Goal: Book appointment/travel/reservation

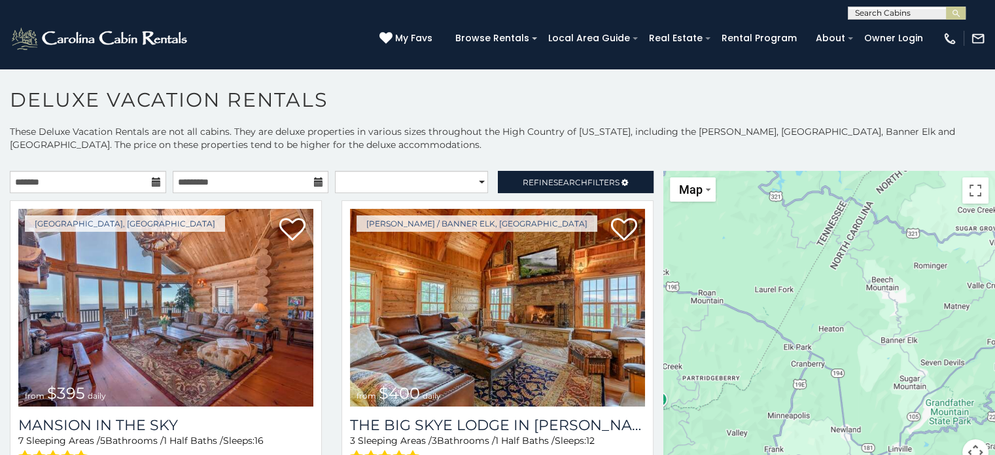
scroll to position [7, 0]
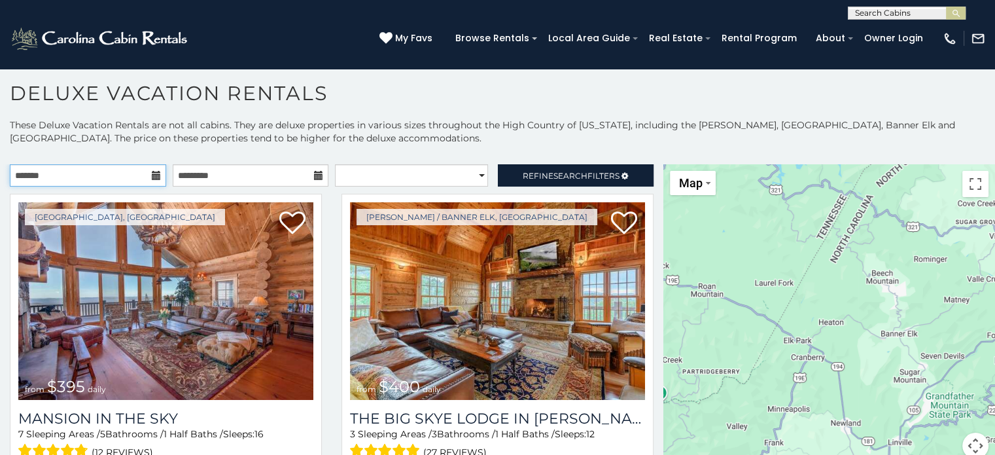
click at [143, 174] on input "text" at bounding box center [88, 175] width 156 height 22
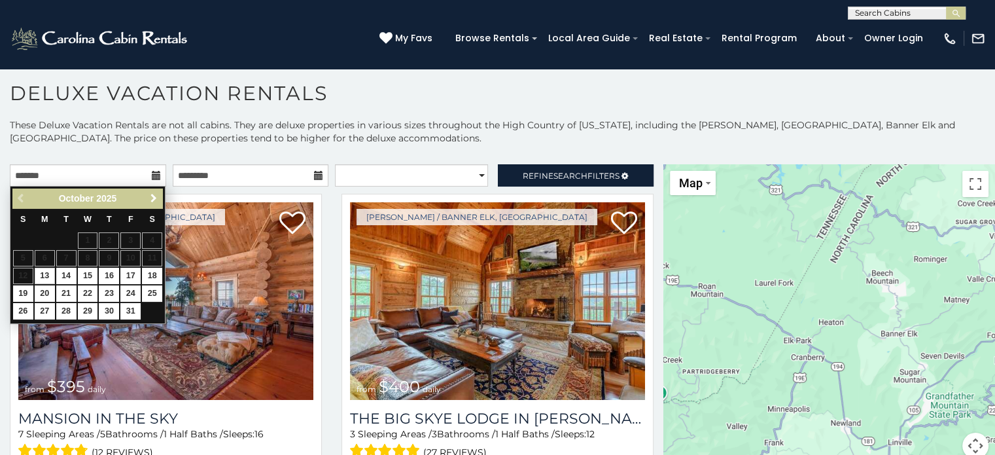
click at [153, 199] on span "Next" at bounding box center [153, 198] width 10 height 10
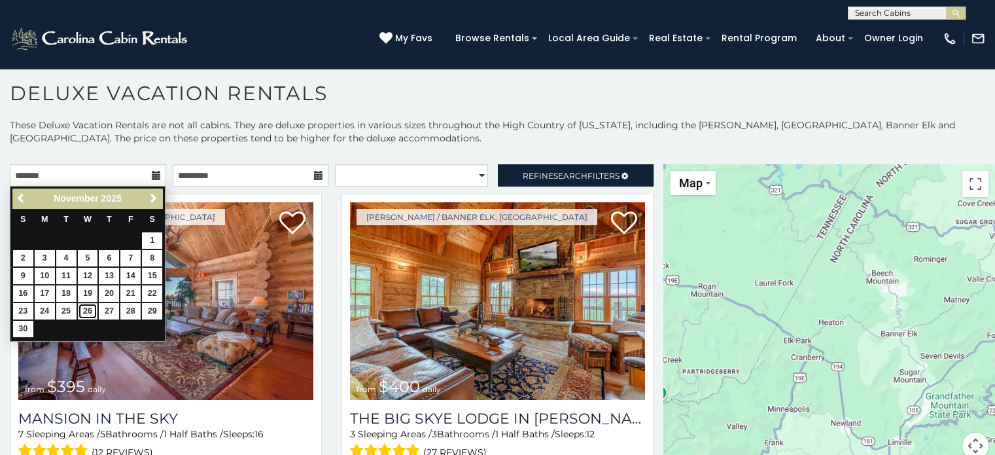
click at [84, 309] on link "26" at bounding box center [88, 311] width 20 height 16
type input "**********"
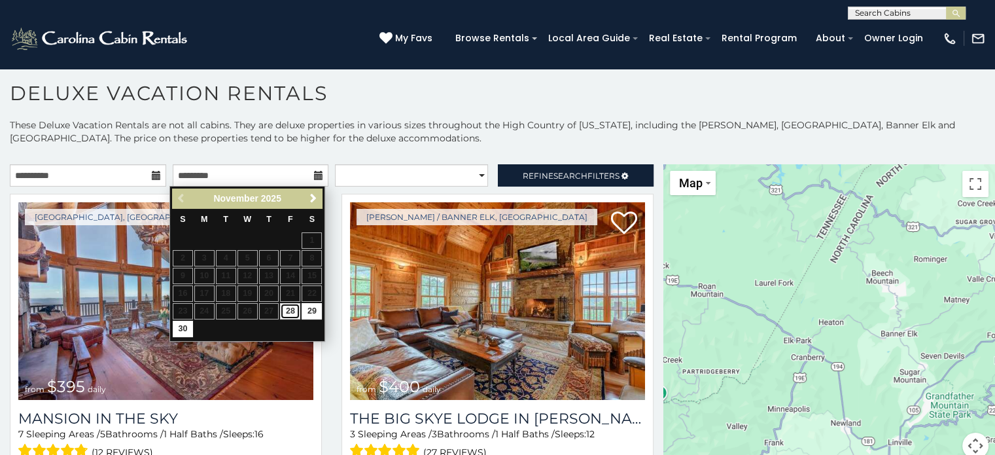
click at [296, 307] on link "28" at bounding box center [290, 311] width 20 height 16
type input "**********"
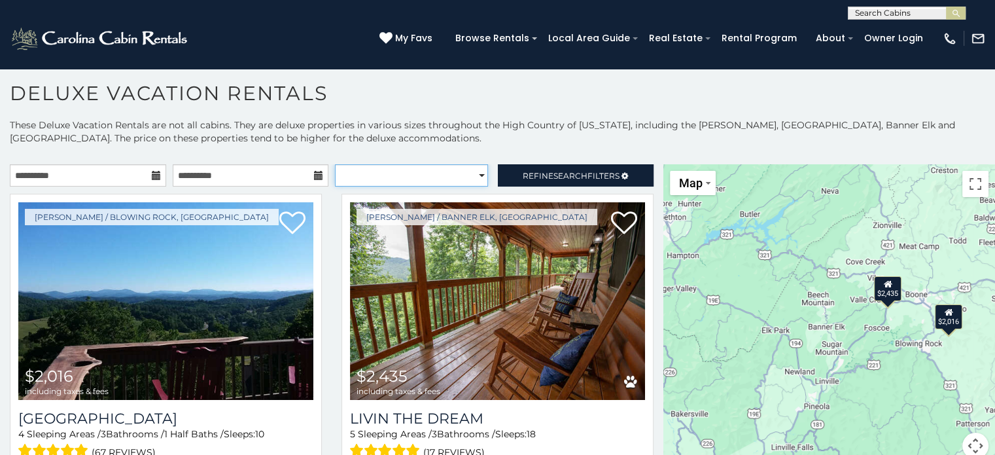
click at [468, 175] on select "**********" at bounding box center [411, 175] width 153 height 22
select select "**********"
click at [335, 164] on select "**********" at bounding box center [411, 175] width 153 height 22
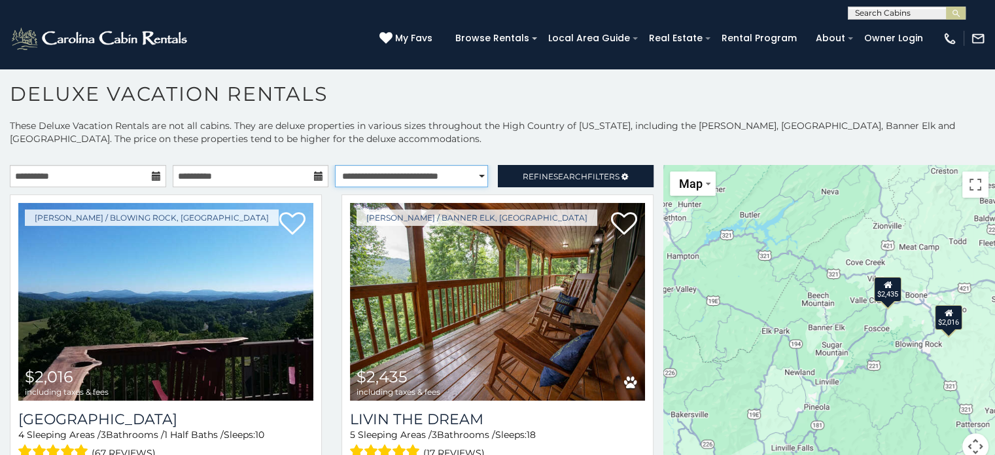
scroll to position [7, 0]
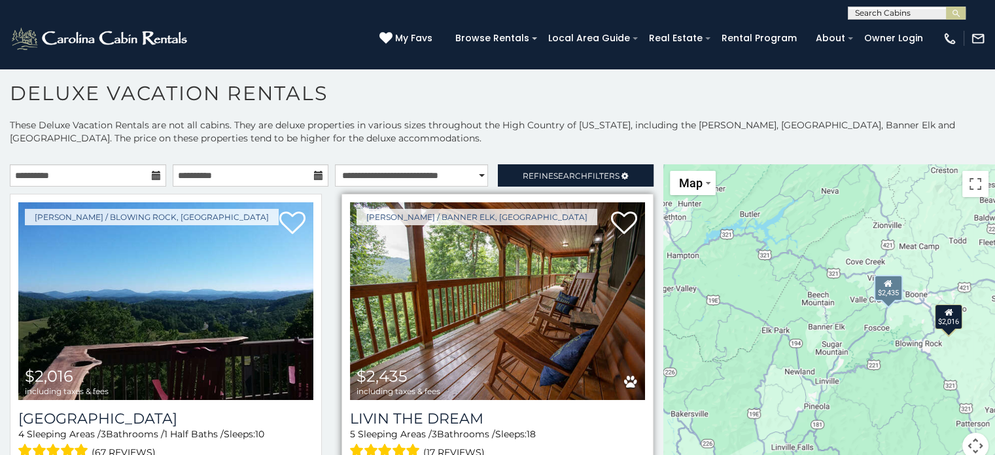
click at [486, 316] on img at bounding box center [497, 301] width 295 height 198
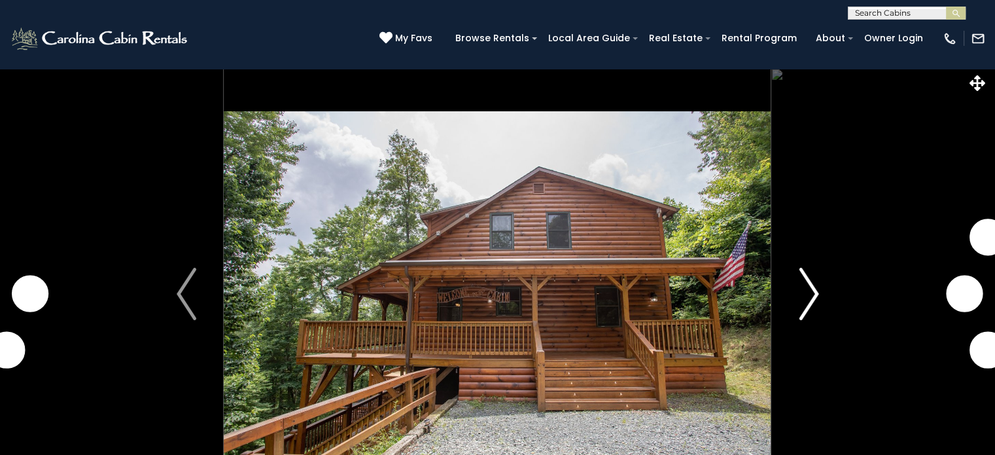
click at [813, 294] on img "Next" at bounding box center [809, 294] width 20 height 52
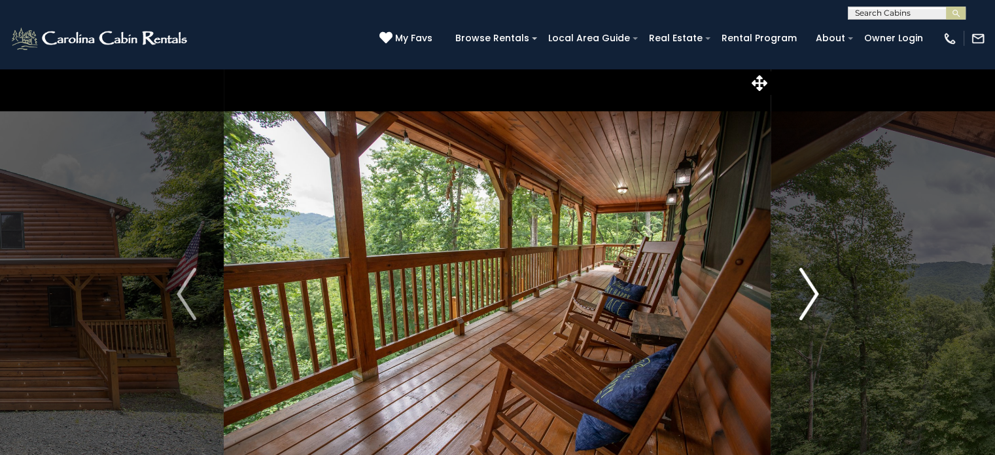
click at [814, 290] on img "Next" at bounding box center [809, 294] width 20 height 52
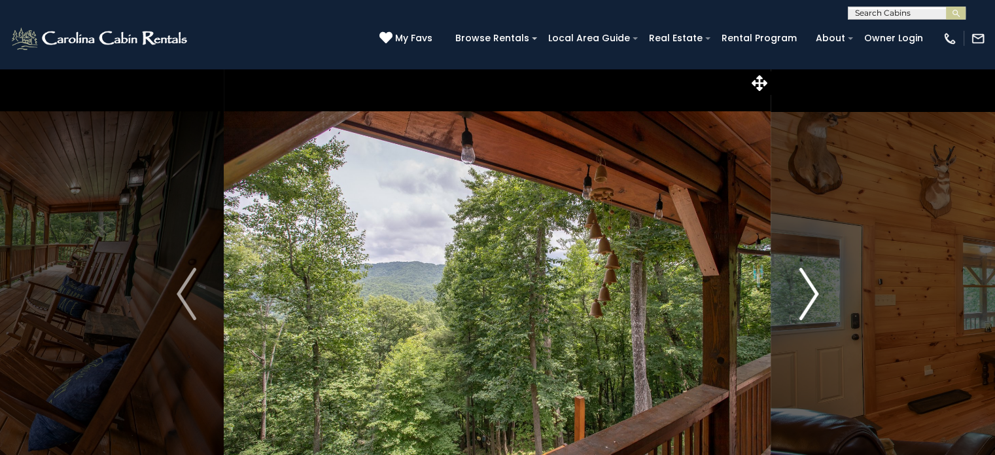
click at [814, 290] on img "Next" at bounding box center [809, 294] width 20 height 52
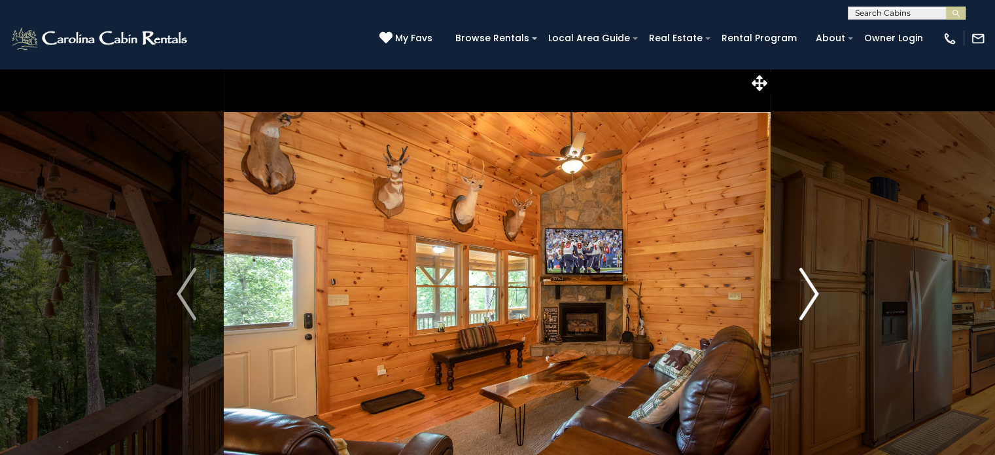
click at [814, 290] on img "Next" at bounding box center [809, 294] width 20 height 52
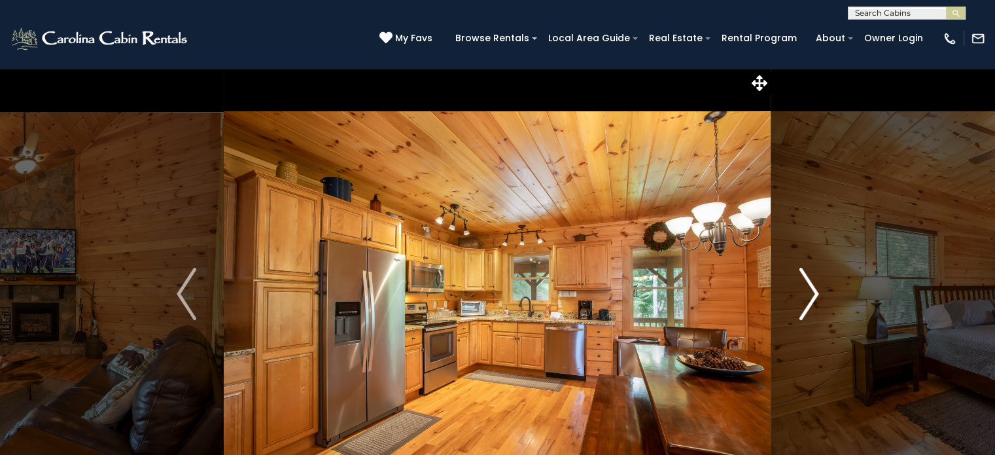
click at [814, 290] on img "Next" at bounding box center [809, 294] width 20 height 52
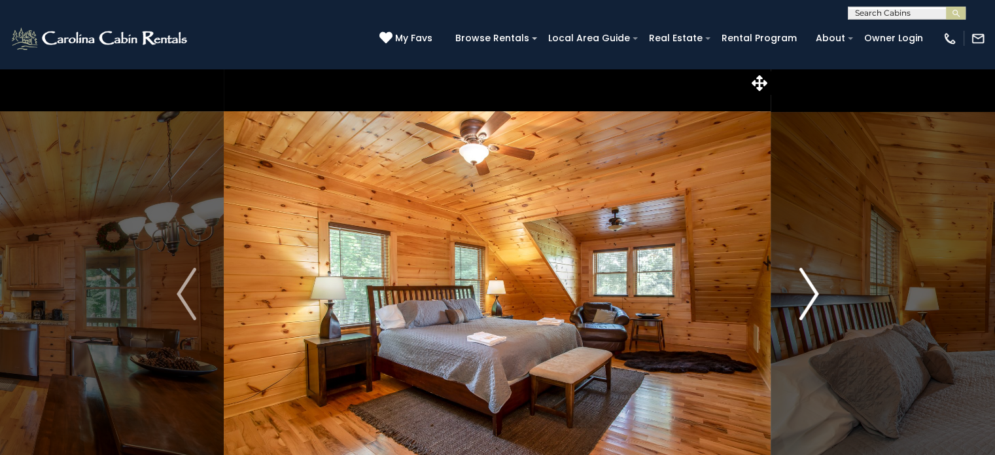
click at [814, 290] on img "Next" at bounding box center [809, 294] width 20 height 52
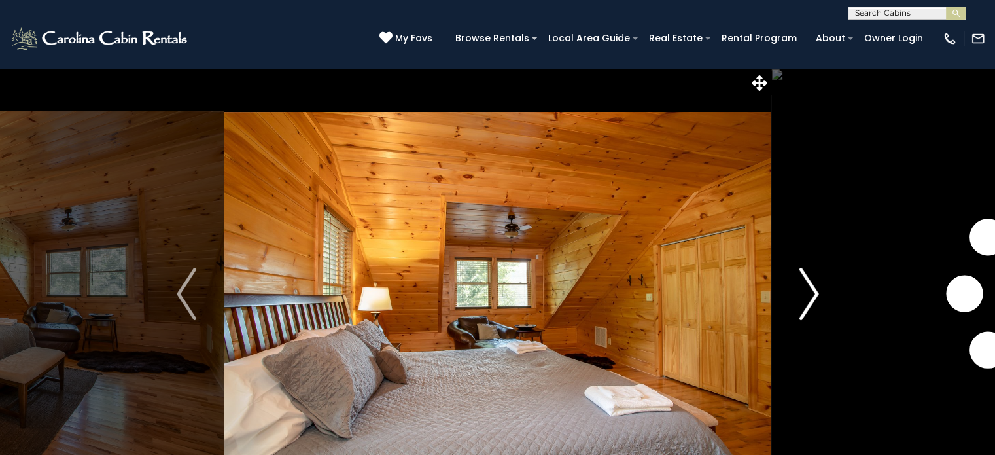
click at [814, 290] on img "Next" at bounding box center [809, 294] width 20 height 52
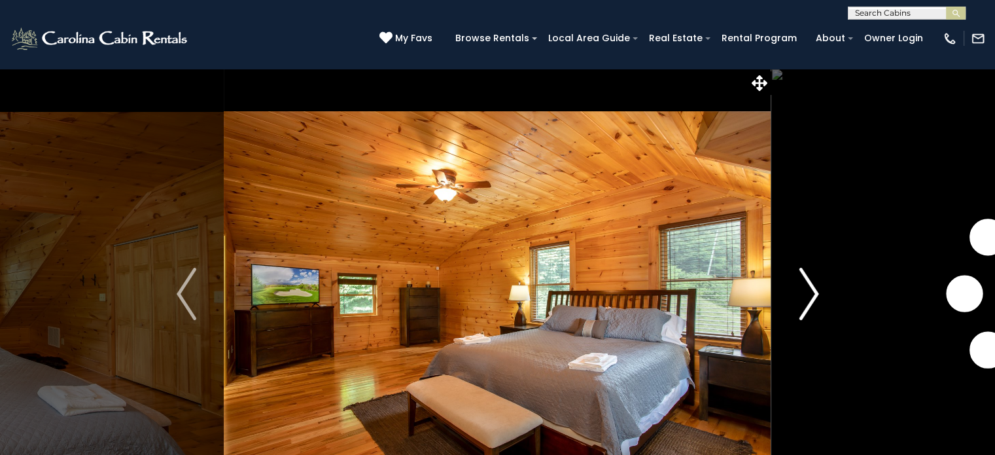
click at [814, 290] on img "Next" at bounding box center [809, 294] width 20 height 52
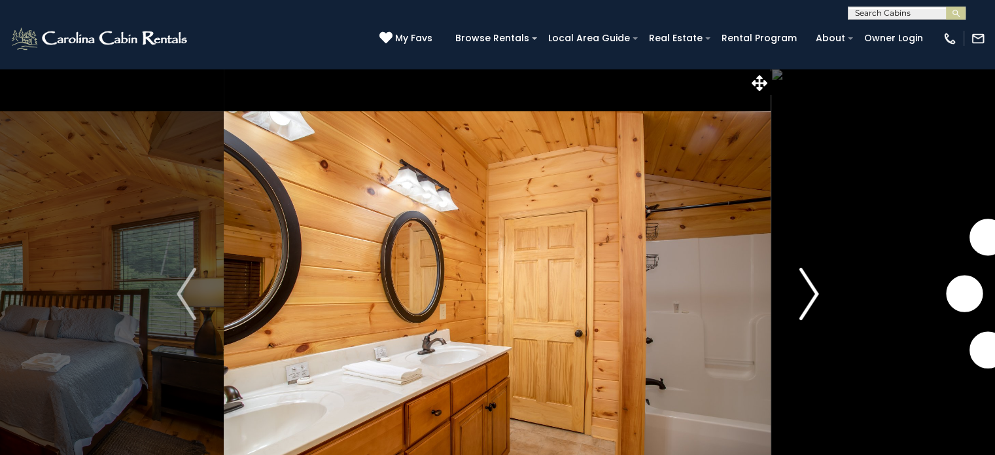
click at [814, 290] on img "Next" at bounding box center [809, 294] width 20 height 52
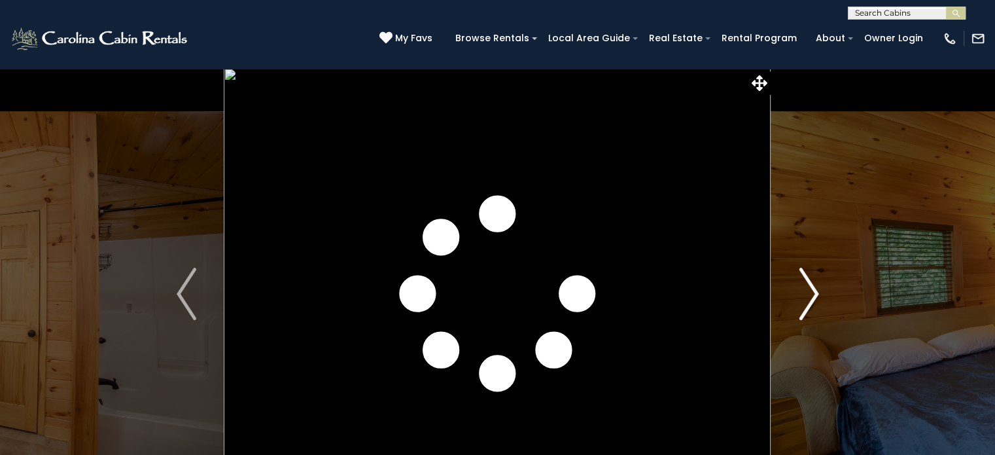
click at [814, 290] on img "Next" at bounding box center [809, 294] width 20 height 52
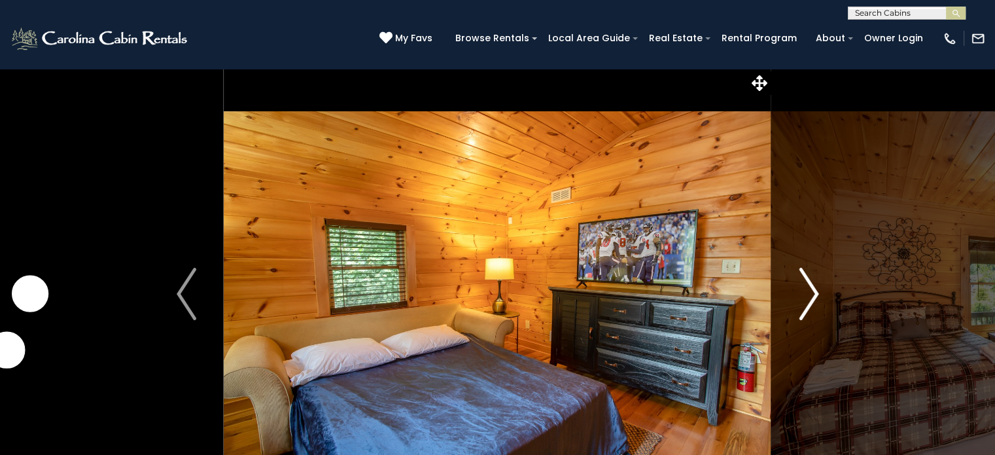
click at [814, 290] on img "Next" at bounding box center [809, 294] width 20 height 52
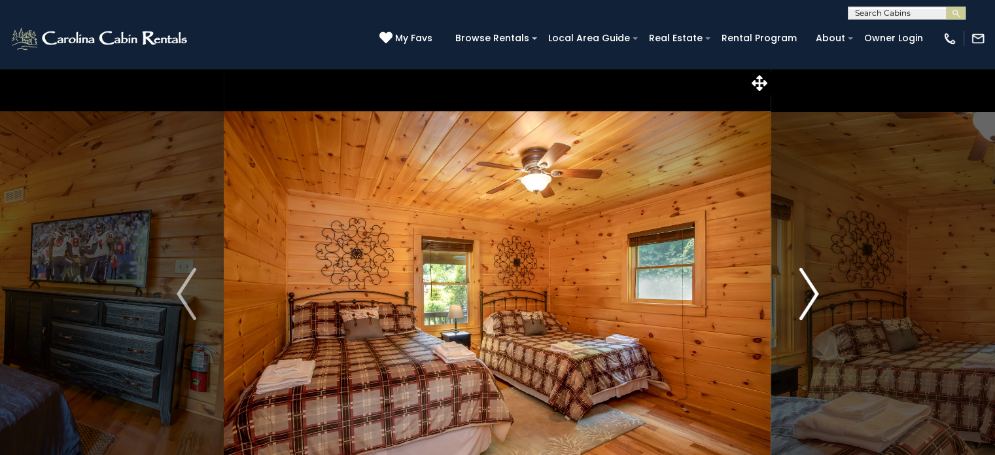
click at [814, 290] on img "Next" at bounding box center [809, 294] width 20 height 52
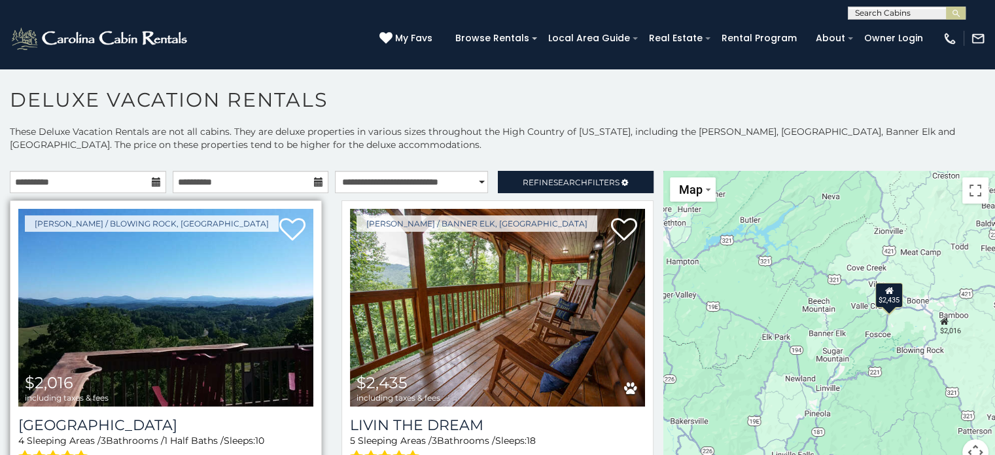
scroll to position [7, 0]
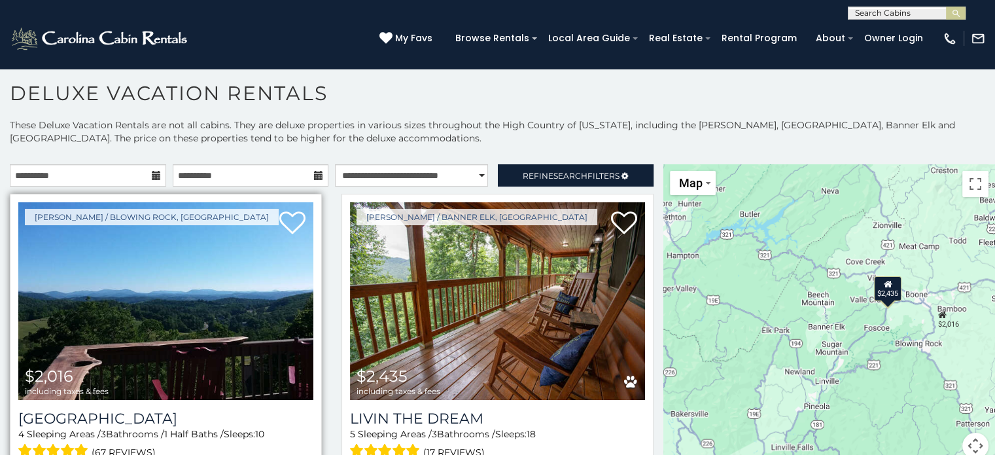
click at [164, 288] on img at bounding box center [165, 301] width 295 height 198
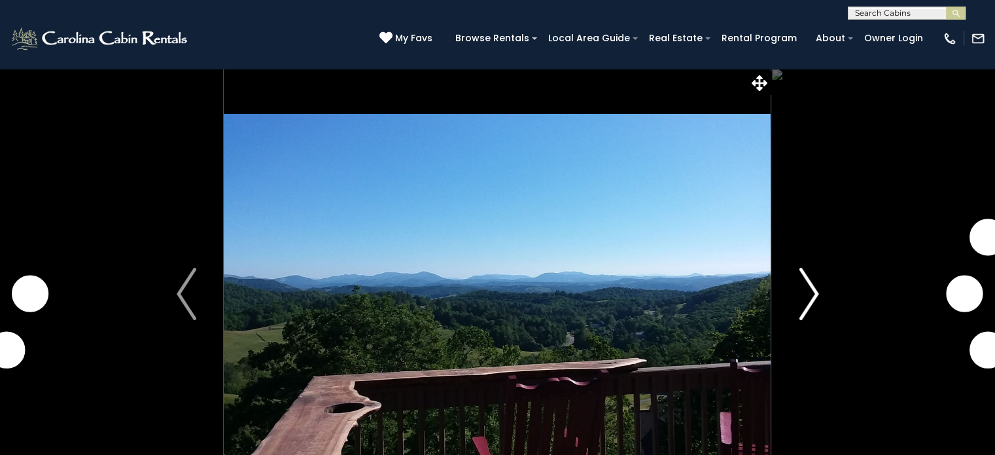
click at [808, 298] on img "Next" at bounding box center [809, 294] width 20 height 52
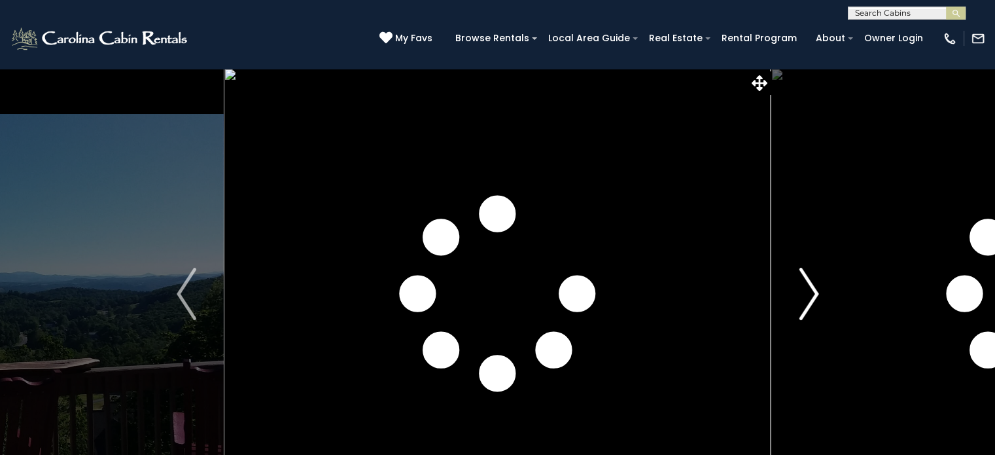
click at [808, 298] on img "Next" at bounding box center [809, 294] width 20 height 52
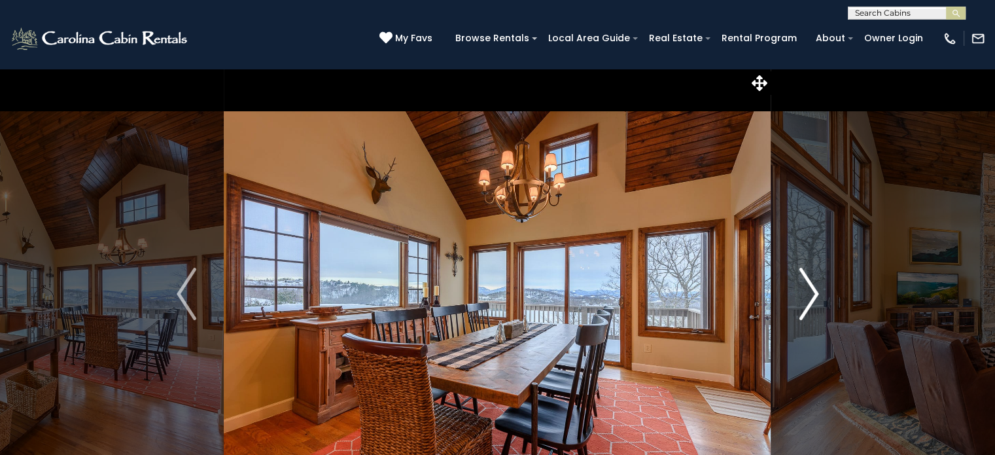
click at [810, 289] on img "Next" at bounding box center [809, 294] width 20 height 52
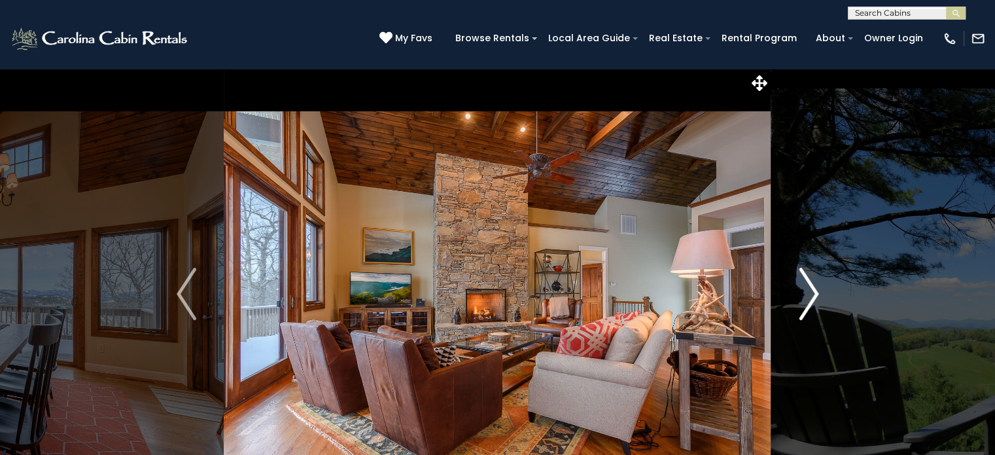
click at [810, 289] on img "Next" at bounding box center [809, 294] width 20 height 52
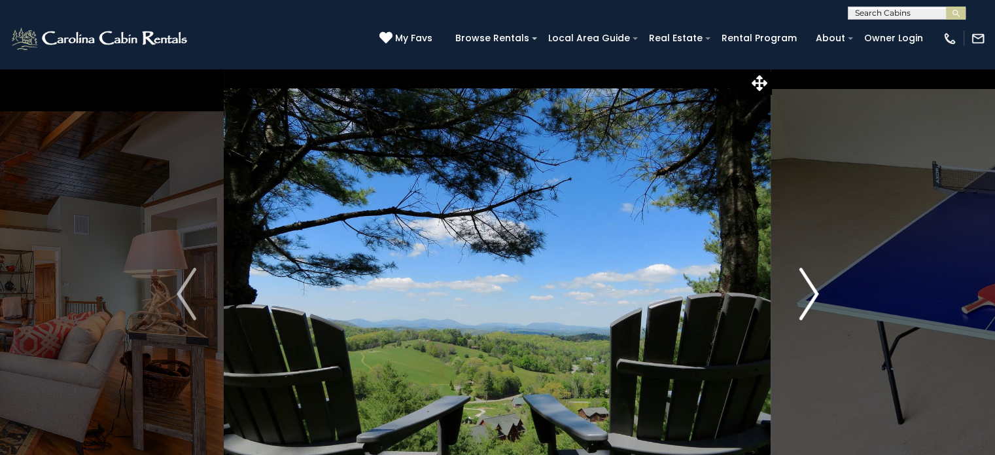
click at [810, 289] on img "Next" at bounding box center [809, 294] width 20 height 52
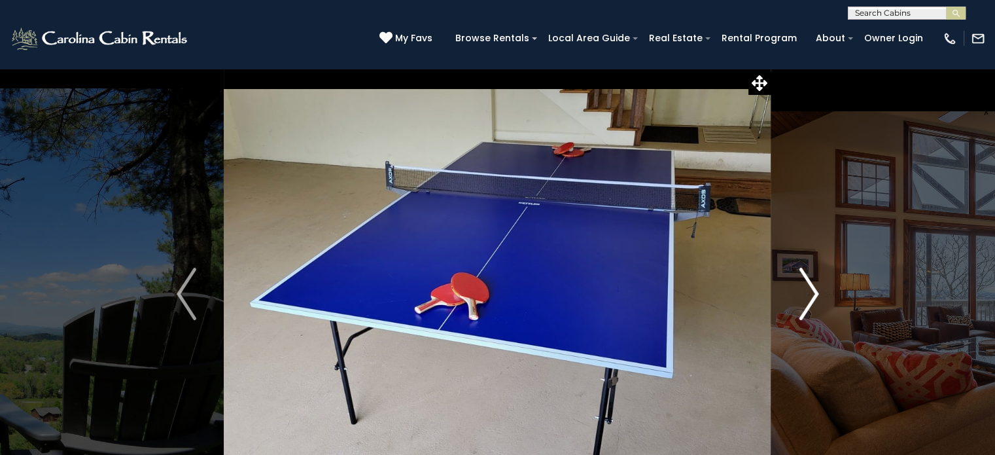
click at [810, 289] on img "Next" at bounding box center [809, 294] width 20 height 52
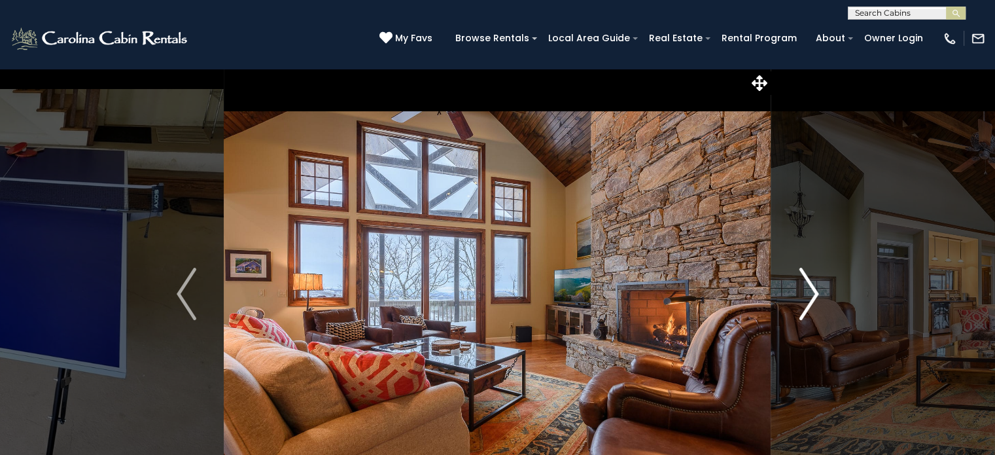
click at [810, 289] on img "Next" at bounding box center [809, 294] width 20 height 52
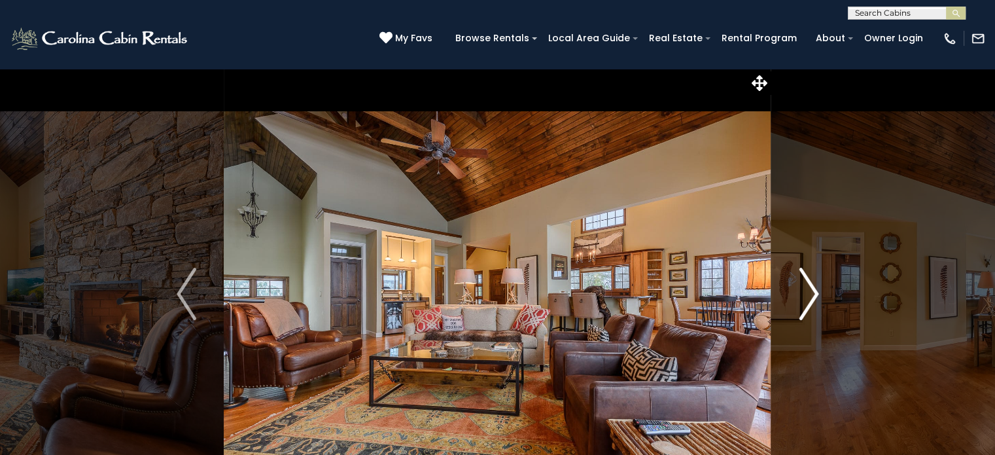
click at [810, 289] on img "Next" at bounding box center [809, 294] width 20 height 52
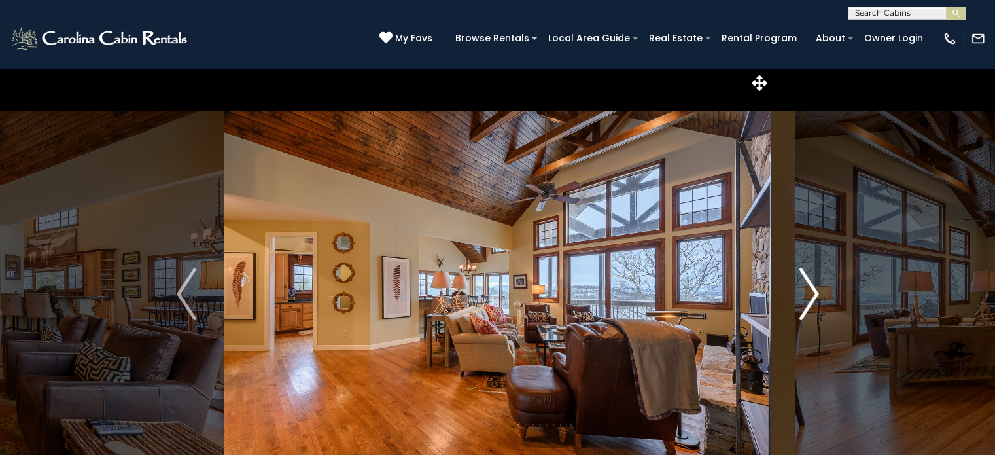
click at [810, 289] on img "Next" at bounding box center [809, 294] width 20 height 52
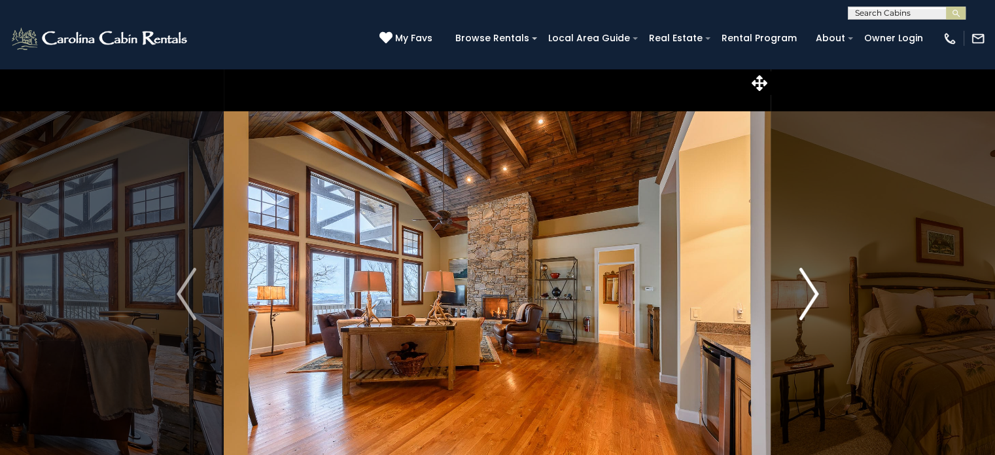
click at [810, 289] on img "Next" at bounding box center [809, 294] width 20 height 52
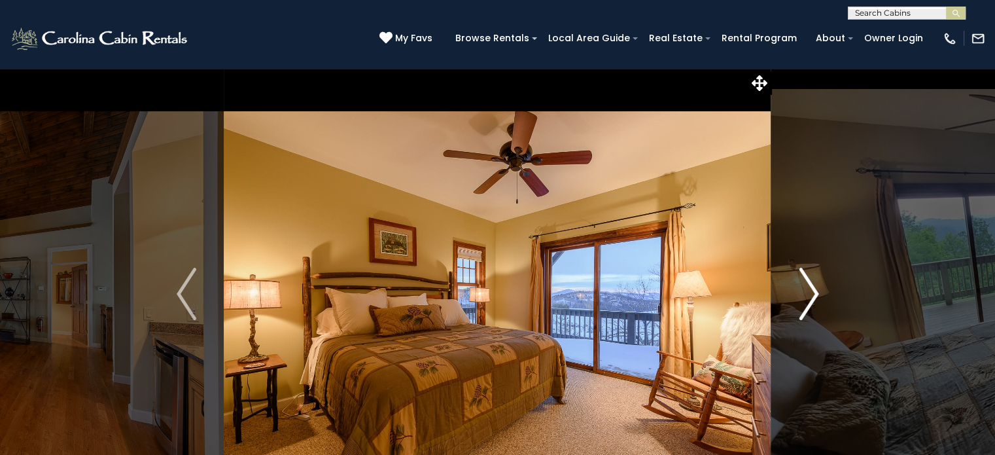
click at [810, 289] on img "Next" at bounding box center [809, 294] width 20 height 52
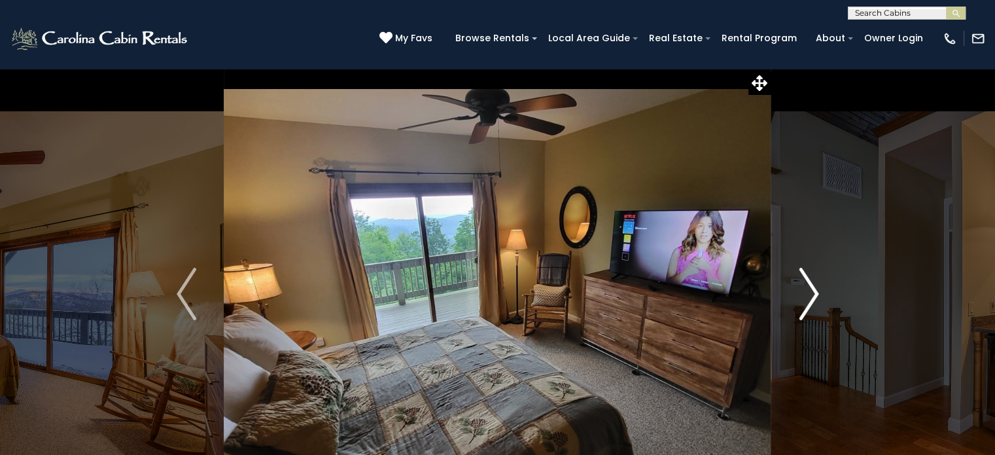
click at [810, 289] on img "Next" at bounding box center [809, 294] width 20 height 52
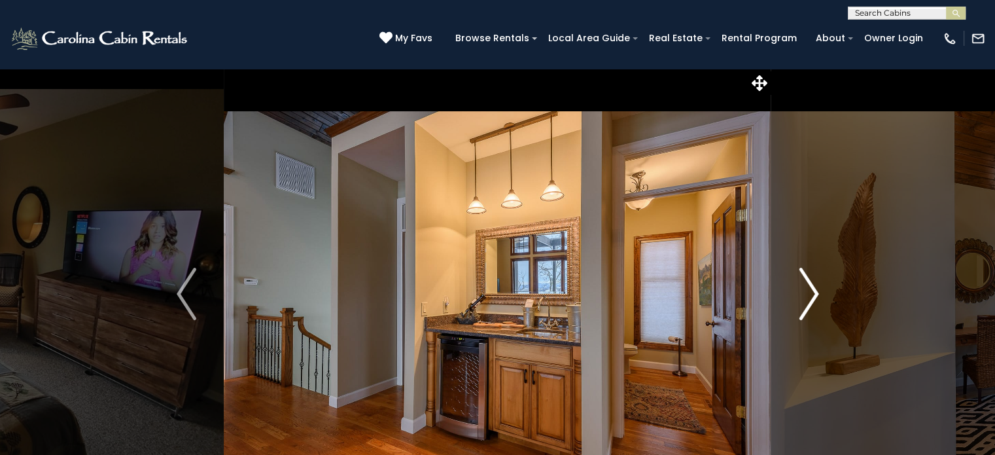
click at [810, 289] on img "Next" at bounding box center [809, 294] width 20 height 52
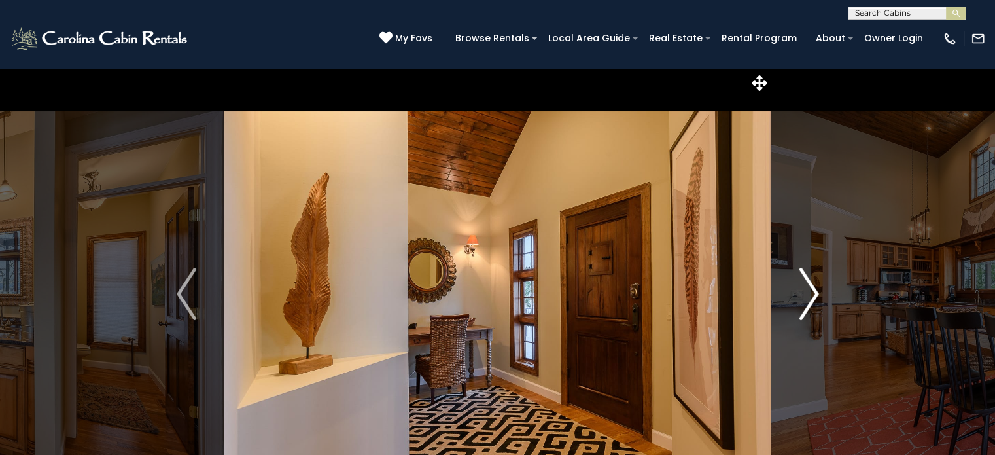
click at [810, 289] on img "Next" at bounding box center [809, 294] width 20 height 52
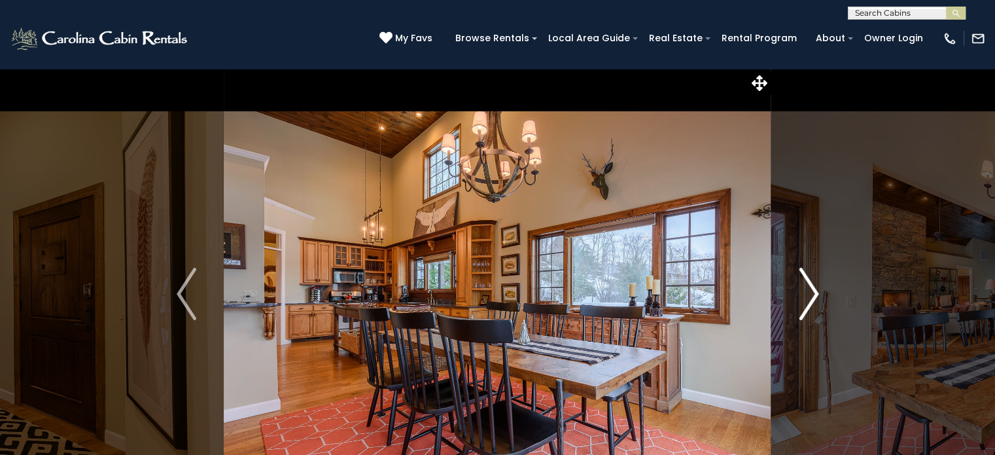
click at [810, 289] on img "Next" at bounding box center [809, 294] width 20 height 52
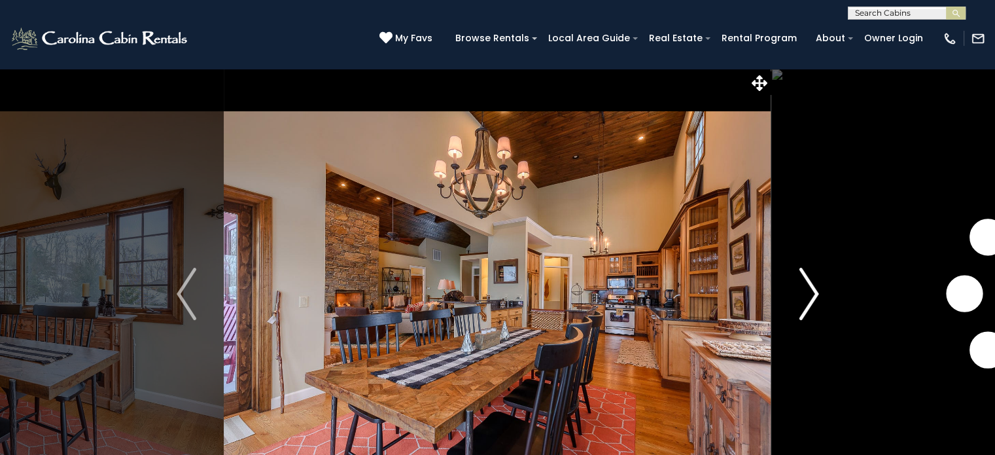
click at [810, 289] on img "Next" at bounding box center [809, 294] width 20 height 52
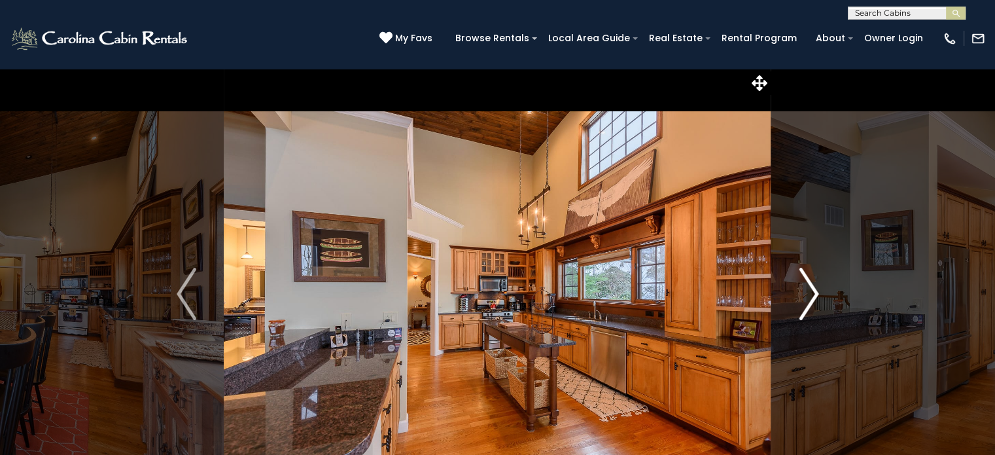
click at [810, 289] on img "Next" at bounding box center [809, 294] width 20 height 52
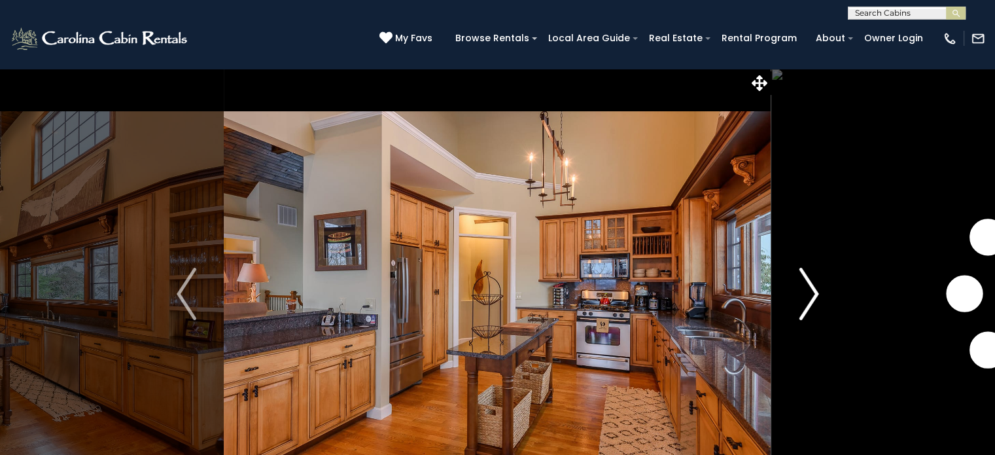
click at [810, 289] on img "Next" at bounding box center [809, 294] width 20 height 52
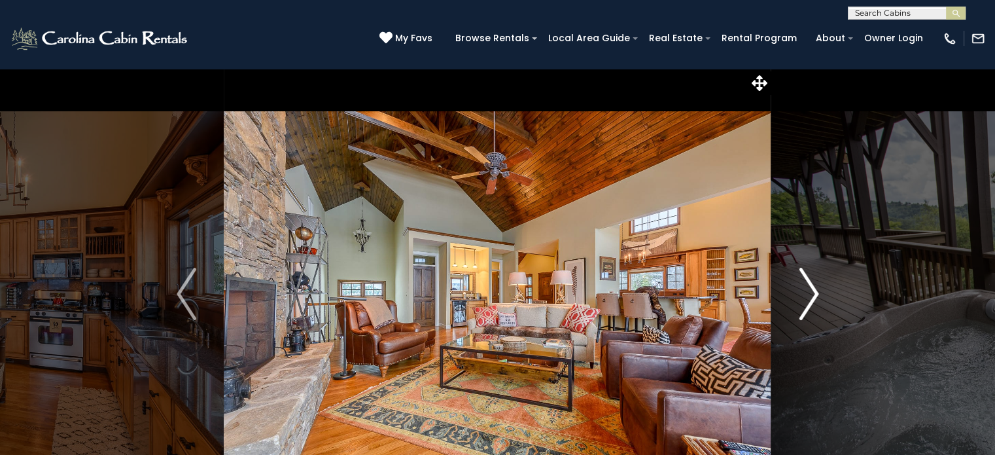
click at [810, 289] on img "Next" at bounding box center [809, 294] width 20 height 52
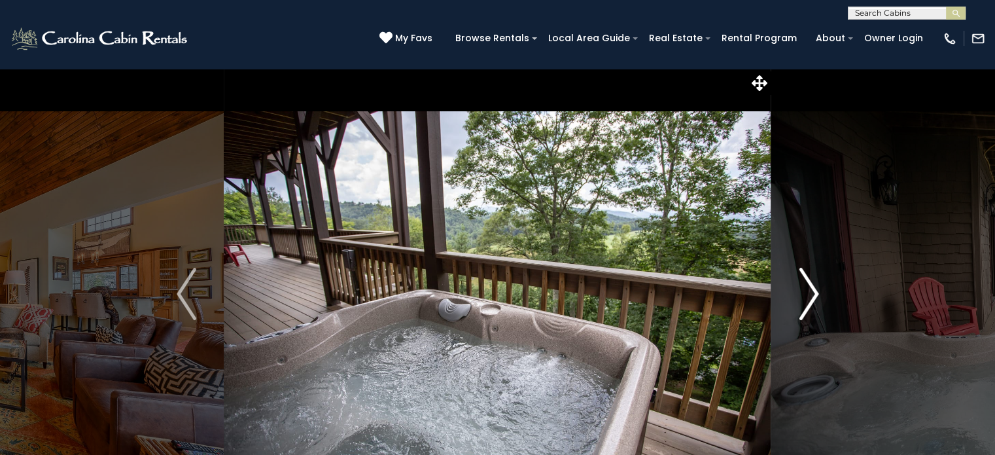
click at [810, 289] on img "Next" at bounding box center [809, 294] width 20 height 52
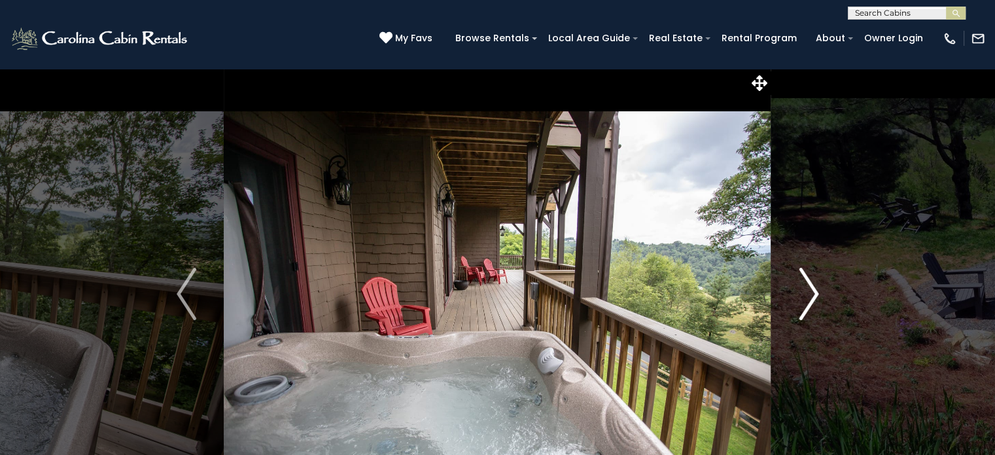
click at [810, 289] on img "Next" at bounding box center [809, 294] width 20 height 52
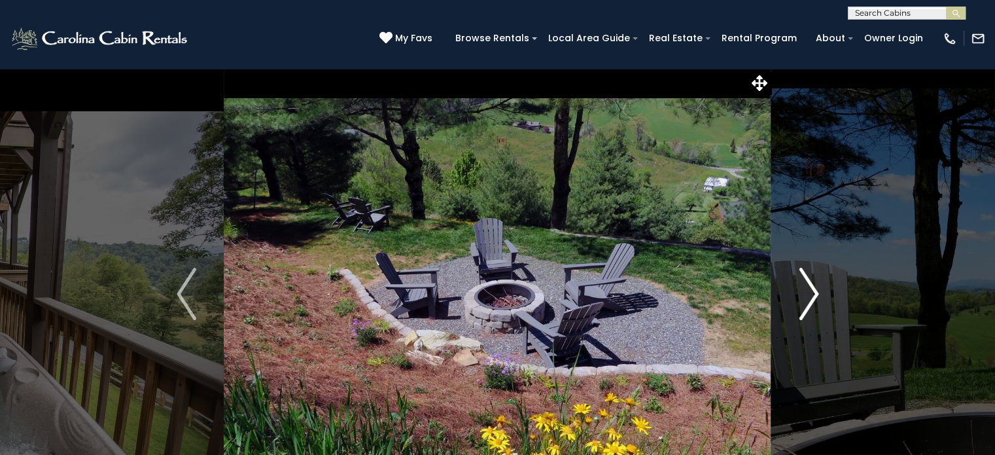
click at [810, 289] on img "Next" at bounding box center [809, 294] width 20 height 52
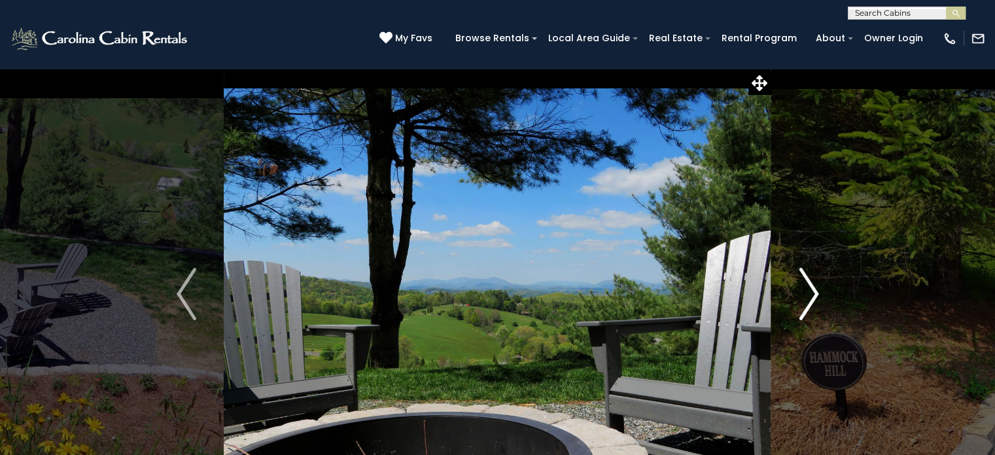
click at [810, 289] on img "Next" at bounding box center [809, 294] width 20 height 52
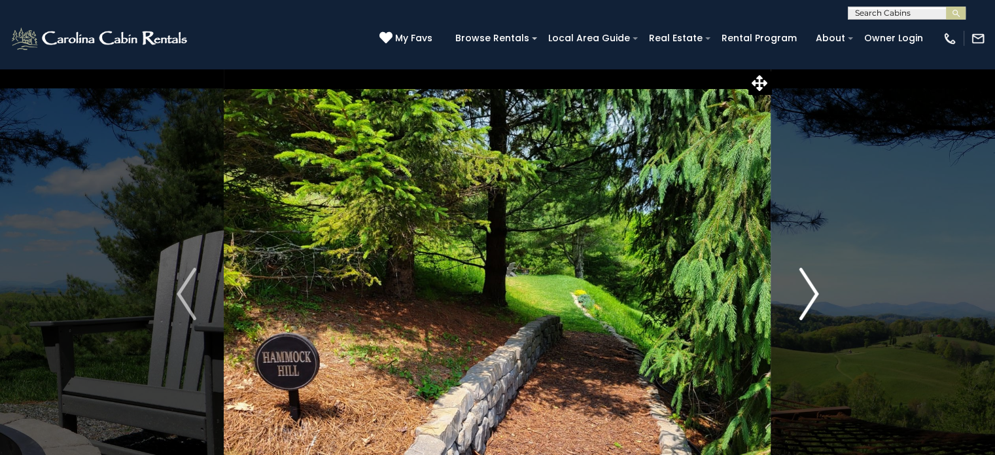
click at [810, 289] on img "Next" at bounding box center [809, 294] width 20 height 52
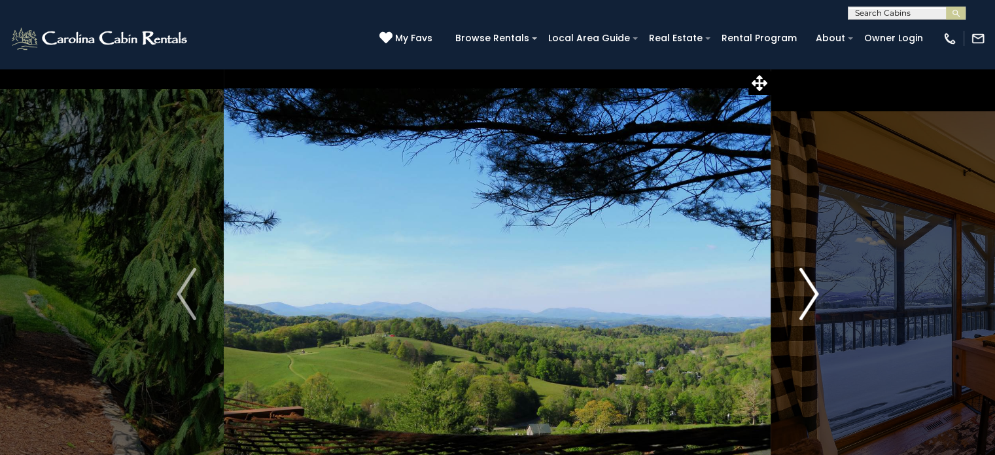
click at [810, 289] on img "Next" at bounding box center [809, 294] width 20 height 52
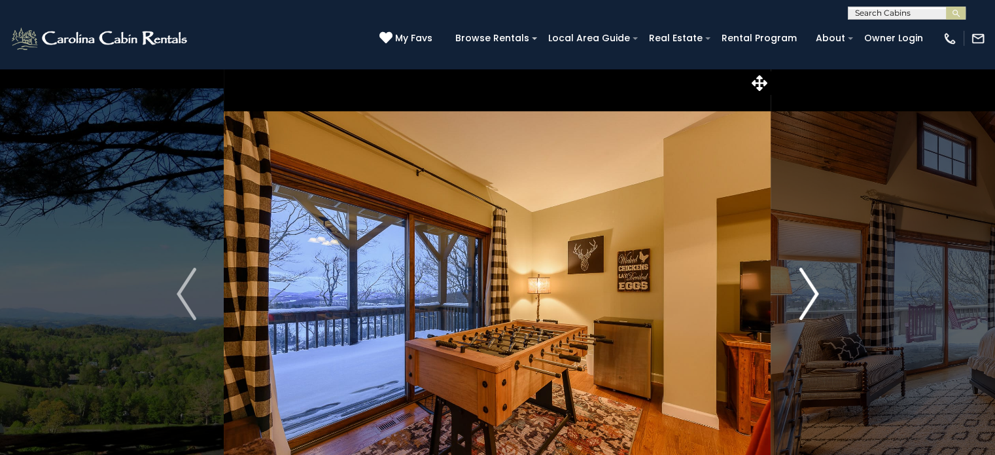
click at [810, 289] on img "Next" at bounding box center [809, 294] width 20 height 52
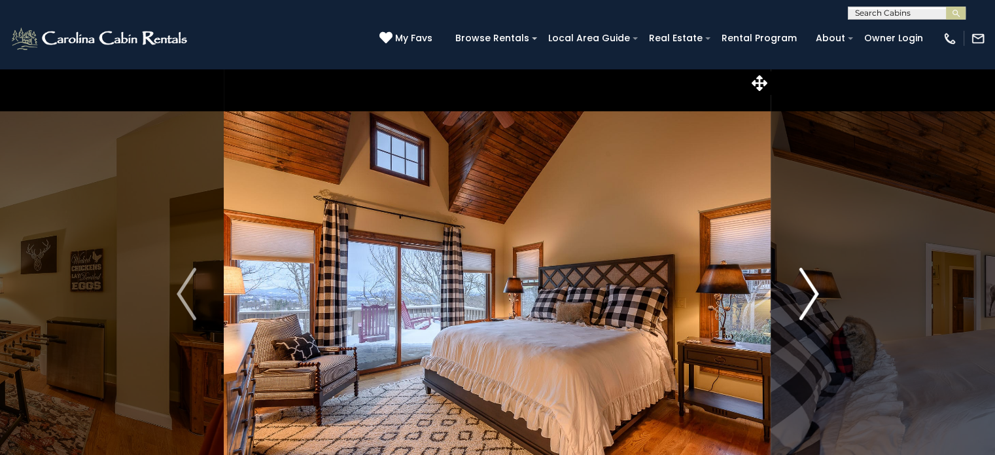
click at [810, 289] on img "Next" at bounding box center [809, 294] width 20 height 52
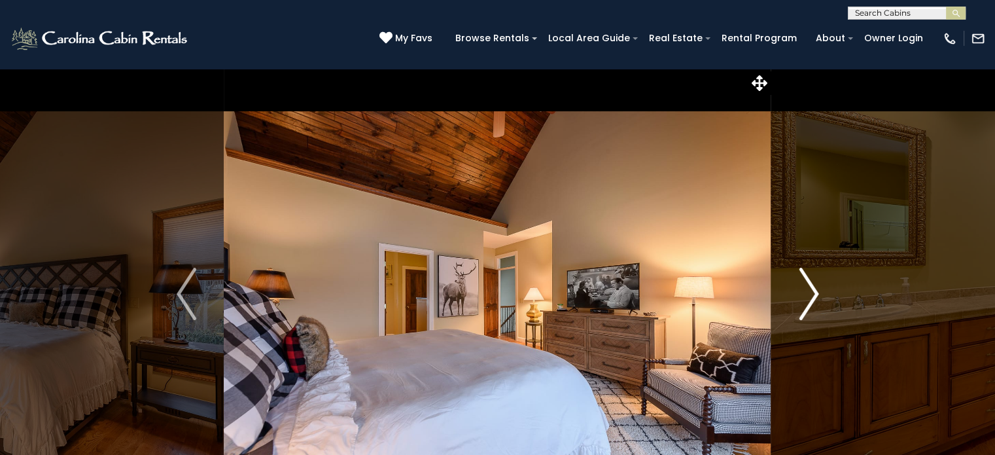
click at [810, 289] on img "Next" at bounding box center [809, 294] width 20 height 52
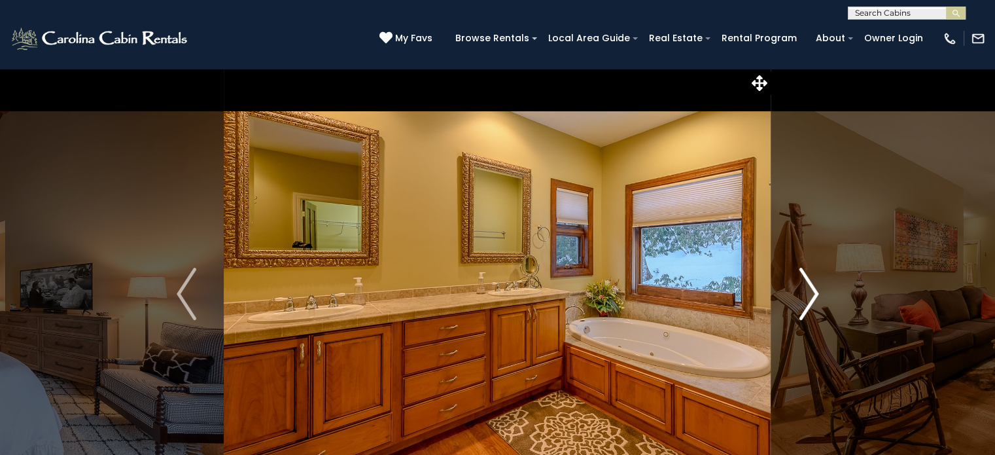
click at [810, 289] on img "Next" at bounding box center [809, 294] width 20 height 52
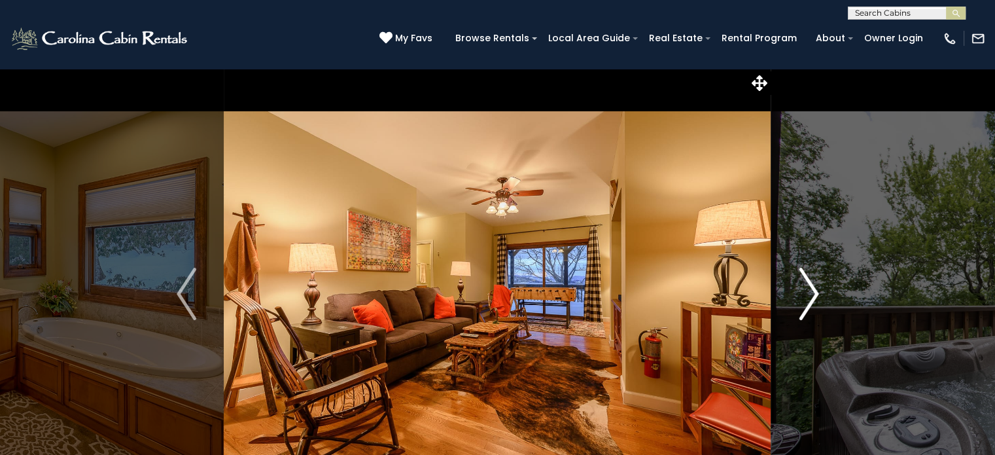
click at [810, 289] on img "Next" at bounding box center [809, 294] width 20 height 52
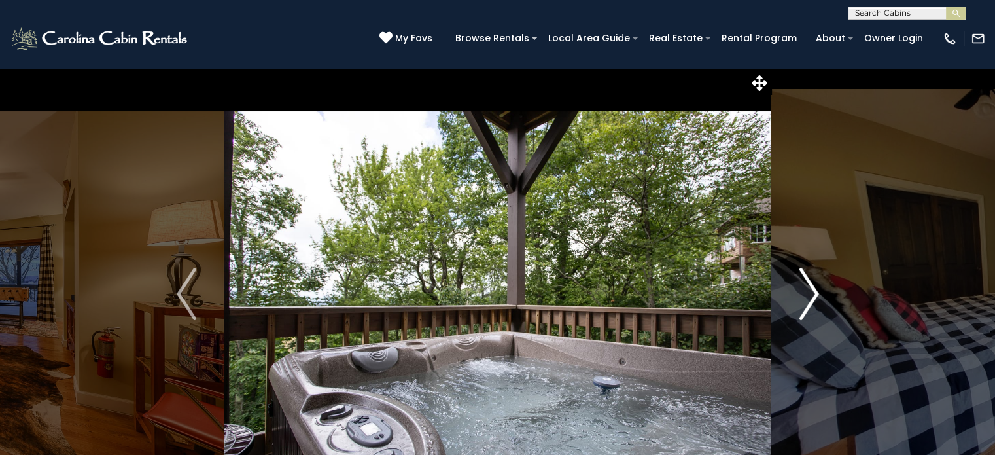
click at [810, 289] on img "Next" at bounding box center [809, 294] width 20 height 52
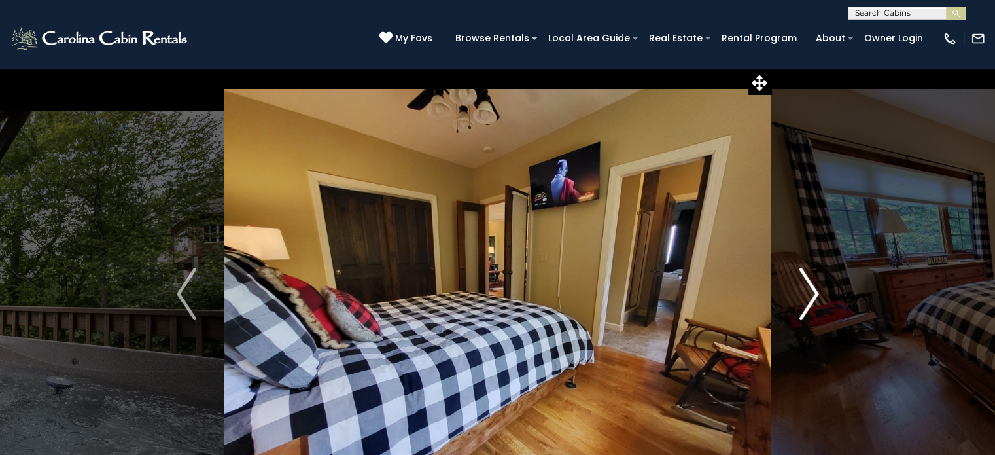
click at [810, 289] on img "Next" at bounding box center [809, 294] width 20 height 52
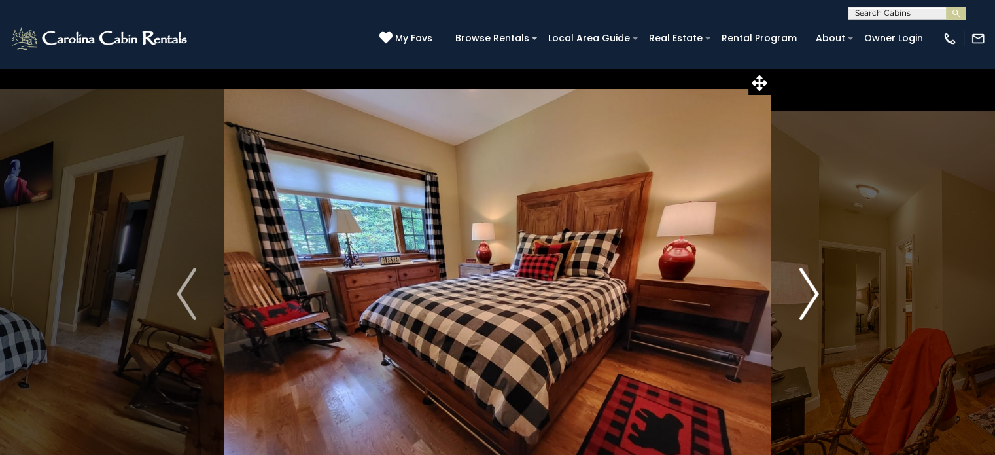
click at [810, 289] on img "Next" at bounding box center [809, 294] width 20 height 52
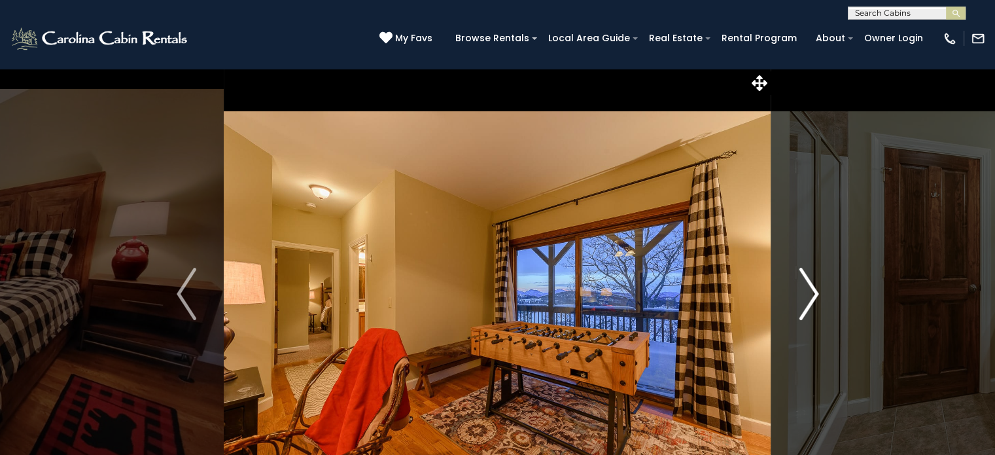
click at [810, 289] on img "Next" at bounding box center [809, 294] width 20 height 52
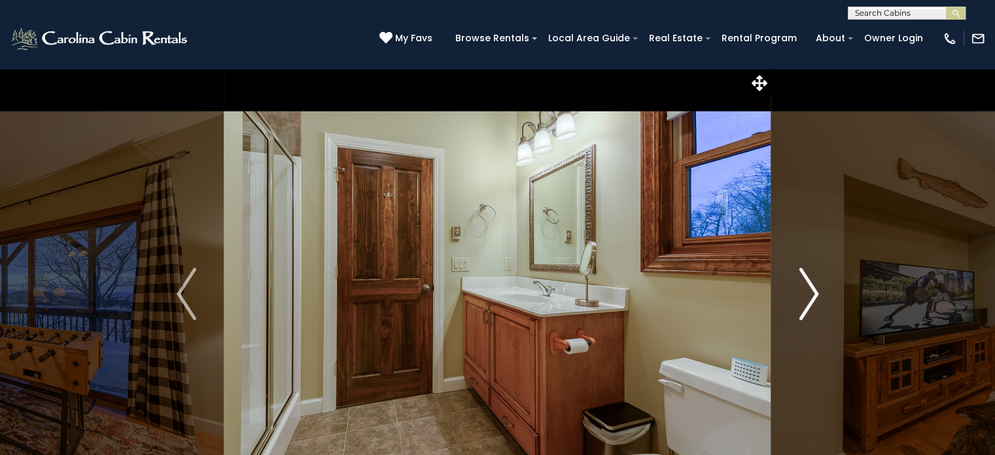
click at [810, 289] on img "Next" at bounding box center [809, 294] width 20 height 52
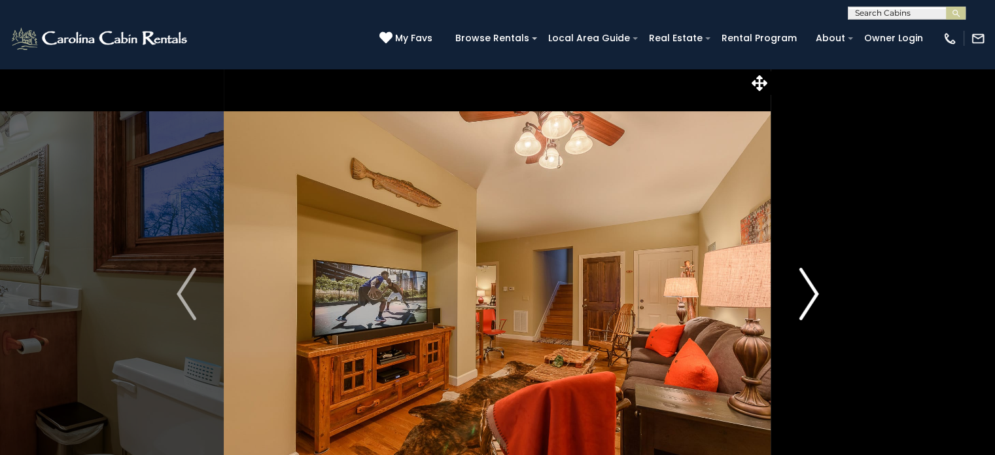
click at [810, 289] on img "Next" at bounding box center [809, 294] width 20 height 52
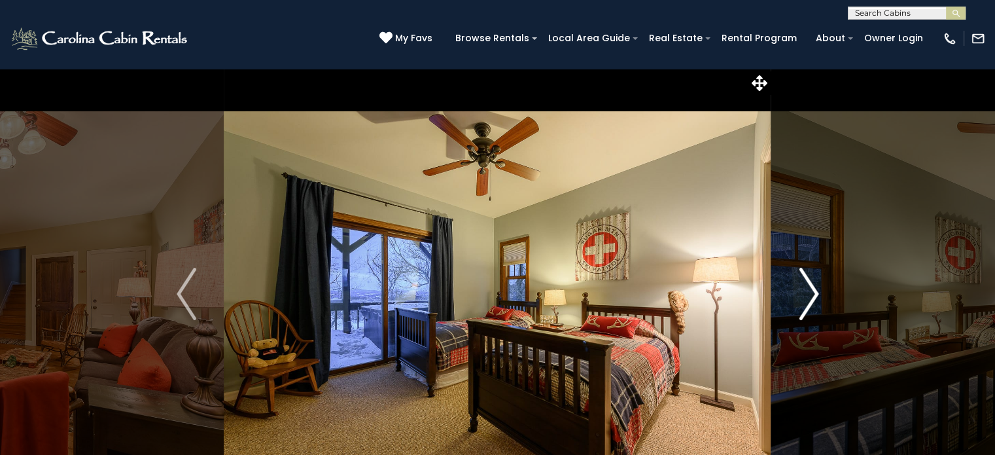
click at [810, 289] on img "Next" at bounding box center [809, 294] width 20 height 52
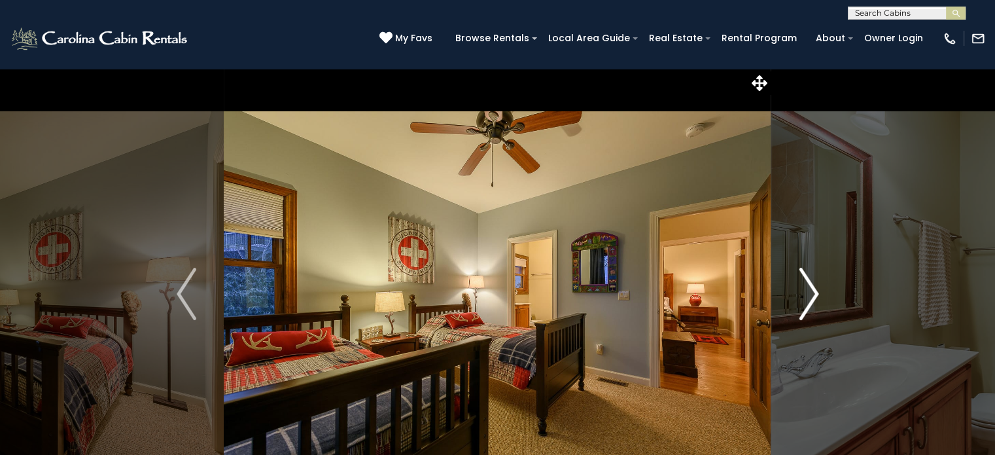
click at [810, 289] on img "Next" at bounding box center [809, 294] width 20 height 52
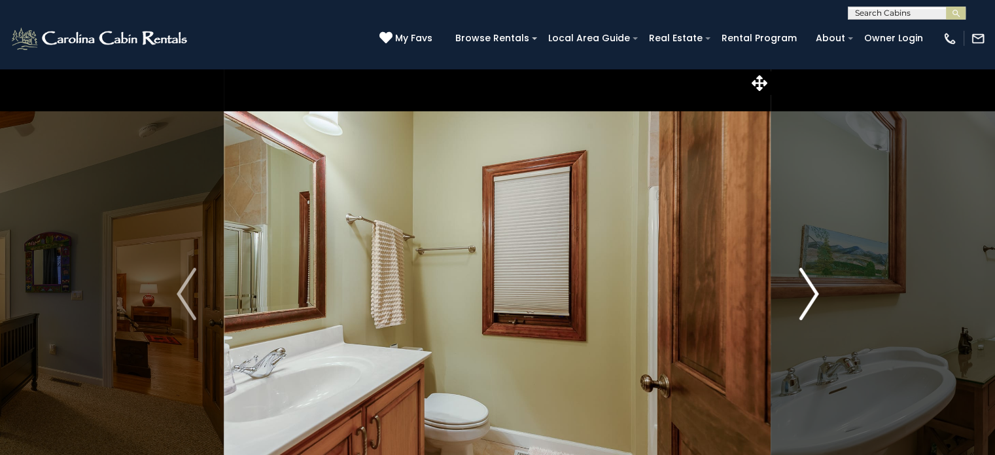
click at [810, 289] on img "Next" at bounding box center [809, 294] width 20 height 52
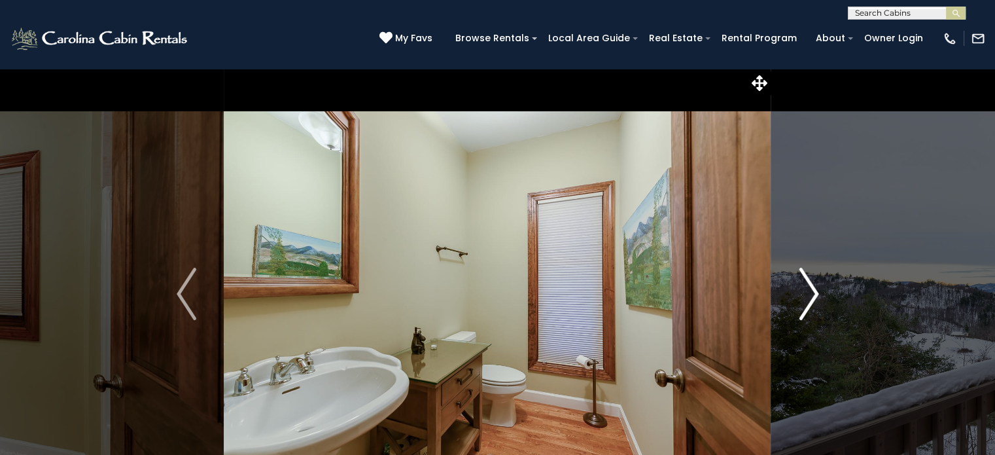
click at [812, 287] on img "Next" at bounding box center [809, 294] width 20 height 52
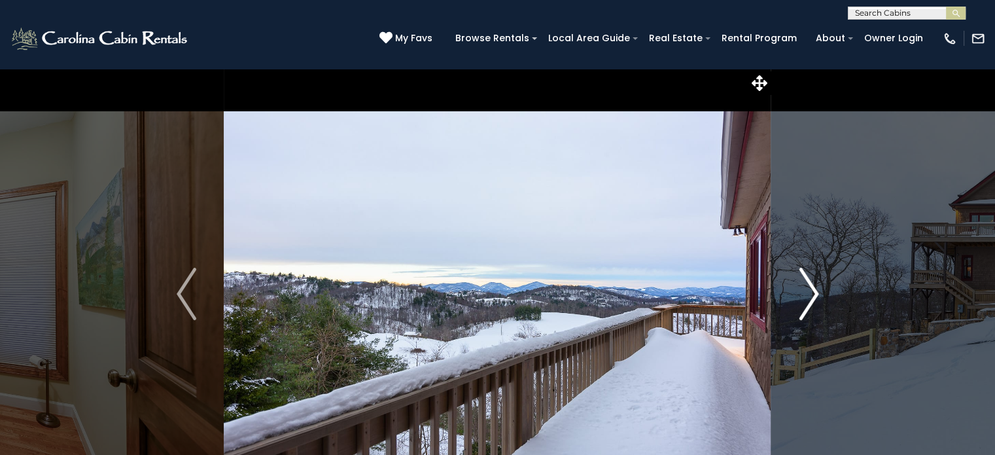
click at [812, 287] on img "Next" at bounding box center [809, 294] width 20 height 52
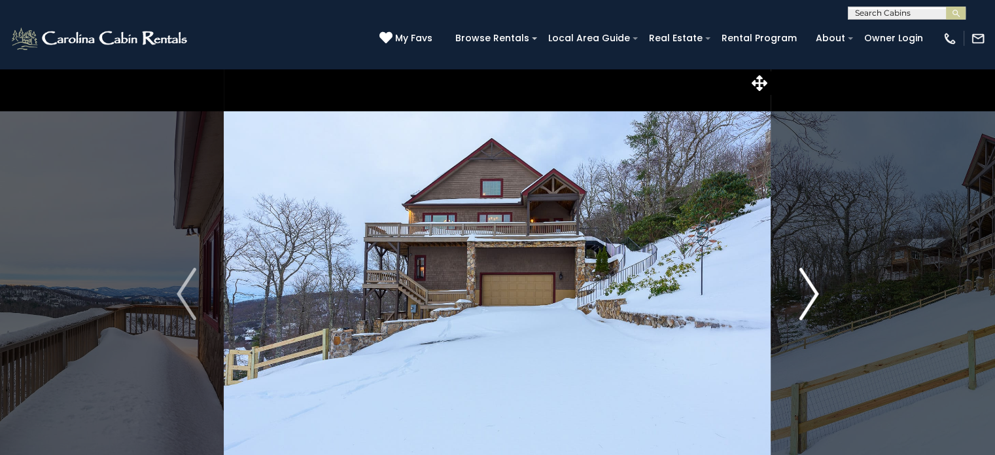
click at [812, 287] on img "Next" at bounding box center [809, 294] width 20 height 52
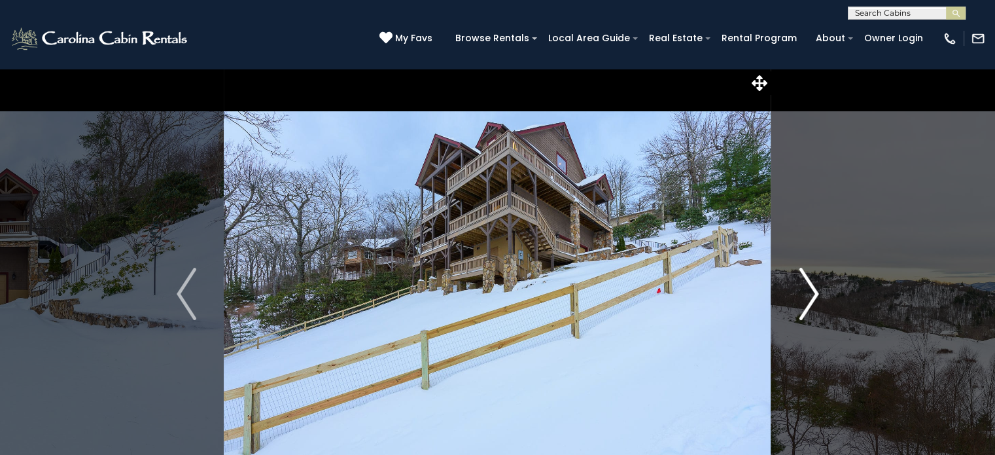
click at [814, 287] on img "Next" at bounding box center [809, 294] width 20 height 52
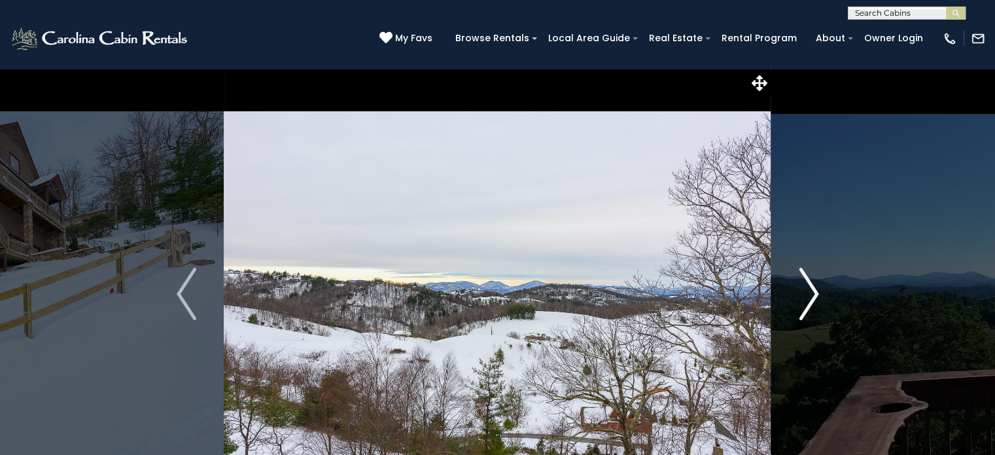
click at [814, 287] on img "Next" at bounding box center [809, 294] width 20 height 52
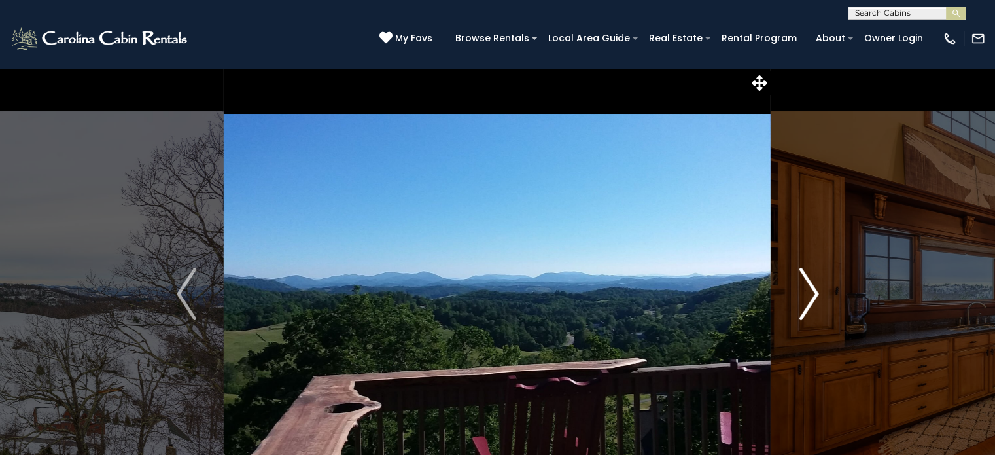
click at [814, 287] on img "Next" at bounding box center [809, 294] width 20 height 52
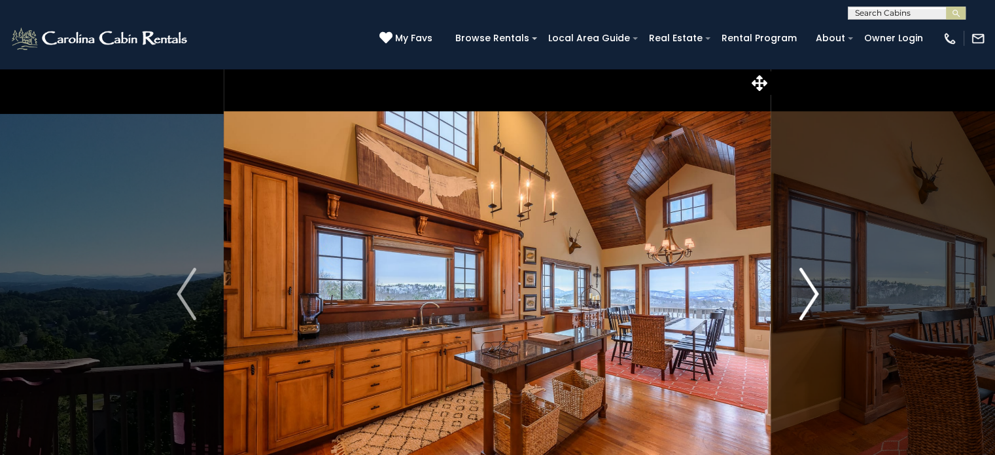
click at [814, 287] on img "Next" at bounding box center [809, 294] width 20 height 52
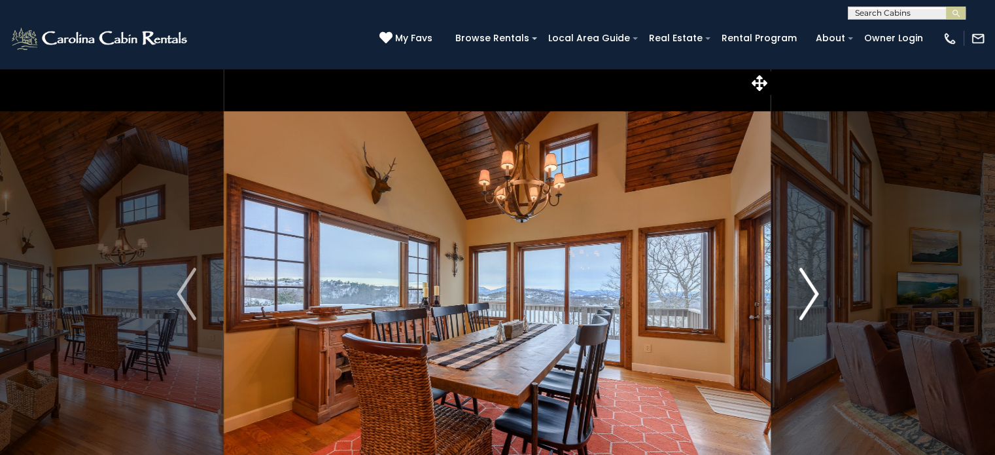
click at [814, 287] on img "Next" at bounding box center [809, 294] width 20 height 52
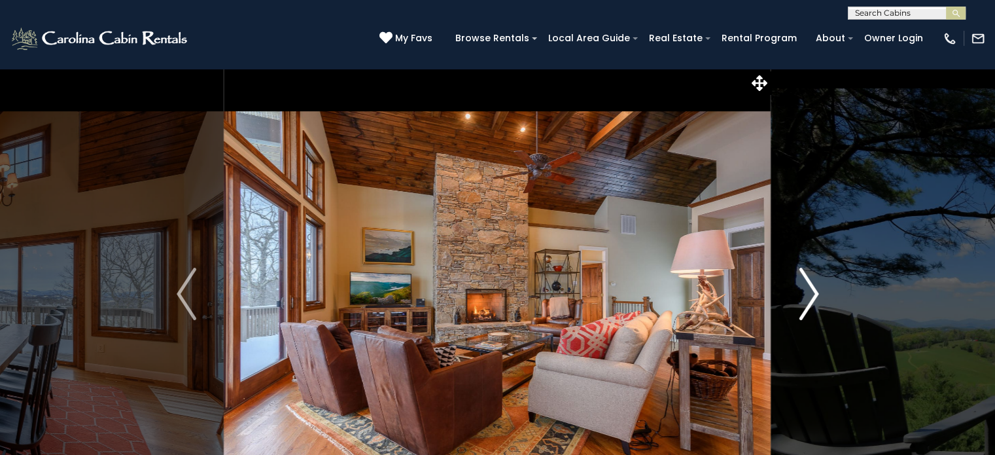
click at [814, 287] on img "Next" at bounding box center [809, 294] width 20 height 52
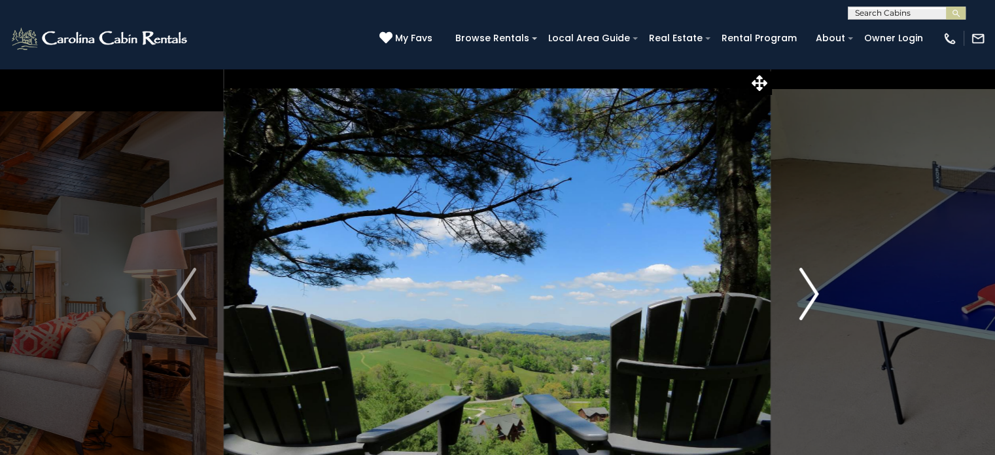
click at [814, 287] on img "Next" at bounding box center [809, 294] width 20 height 52
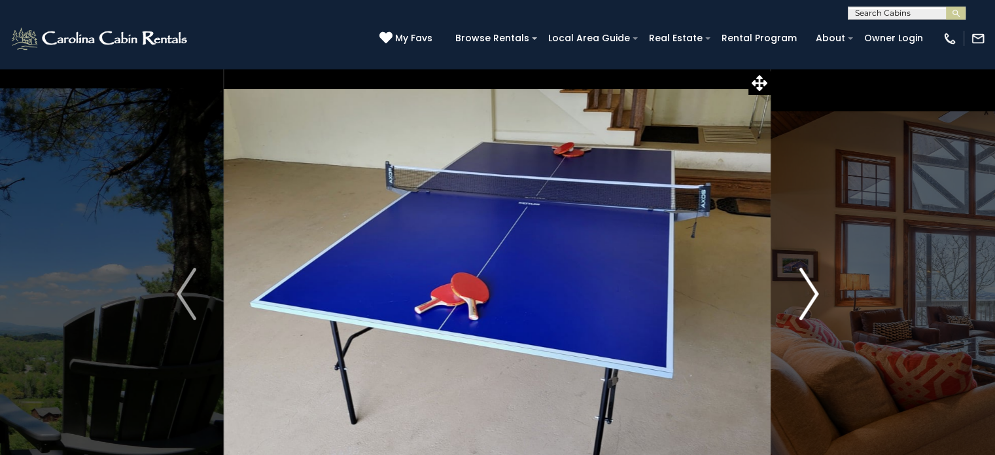
click at [814, 287] on img "Next" at bounding box center [809, 294] width 20 height 52
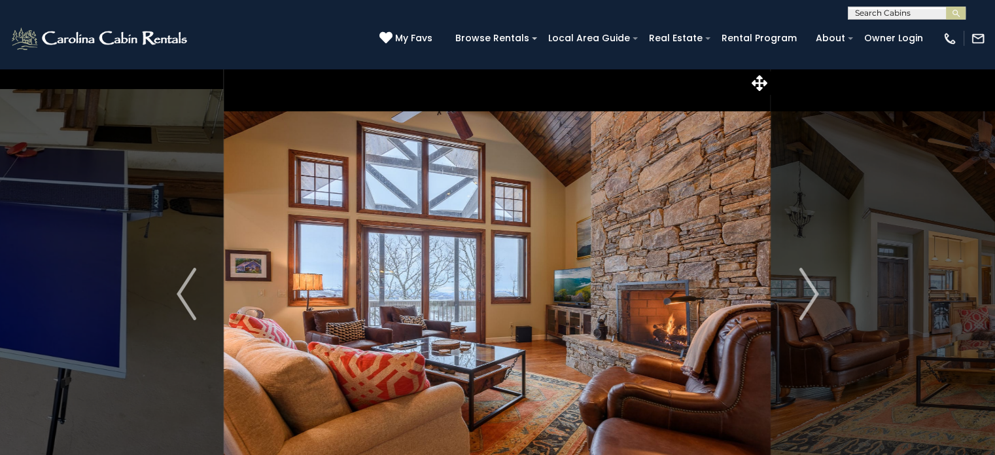
click at [0, 54] on div "(828) 295-6000 My Favs Browse Rentals Local Area Guide Activities & Attractions…" at bounding box center [497, 44] width 995 height 49
click at [756, 78] on icon at bounding box center [760, 83] width 16 height 16
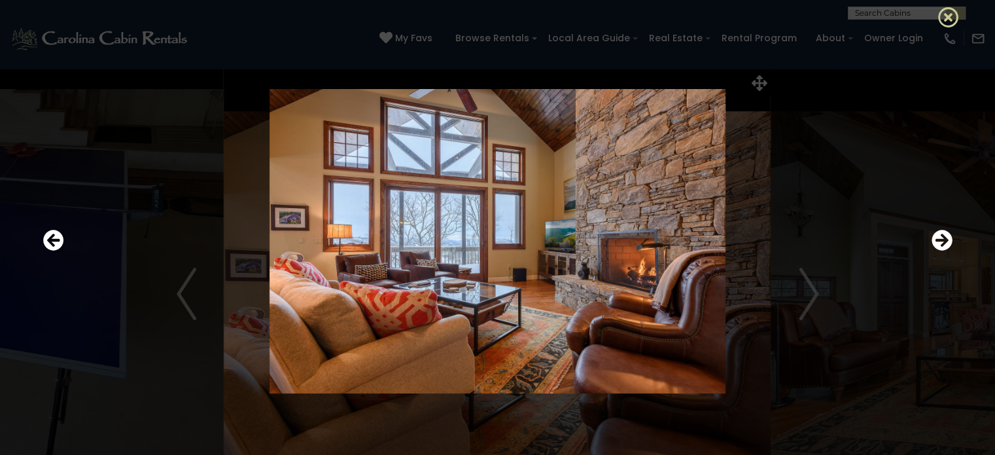
click at [948, 19] on icon at bounding box center [948, 17] width 21 height 21
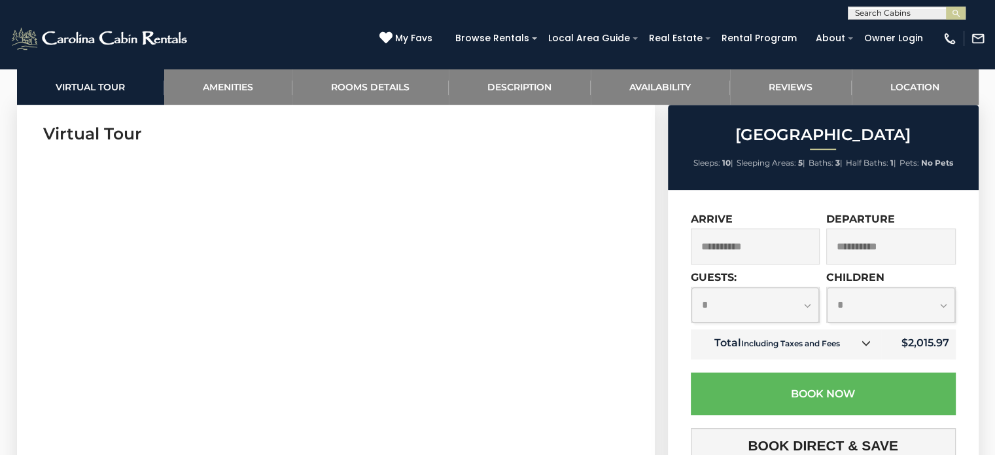
scroll to position [675, 0]
